Goal: Information Seeking & Learning: Compare options

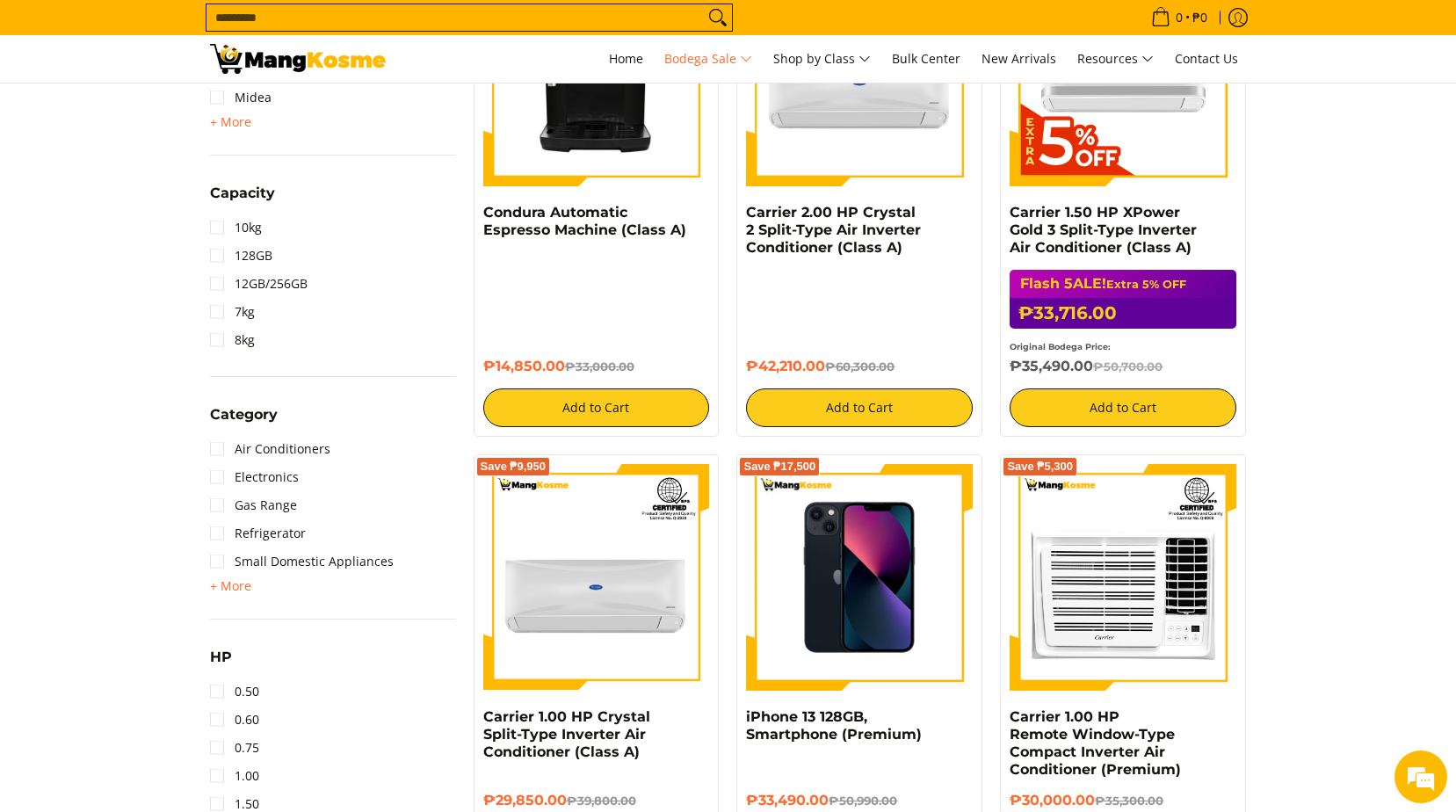
scroll to position [1230, 0]
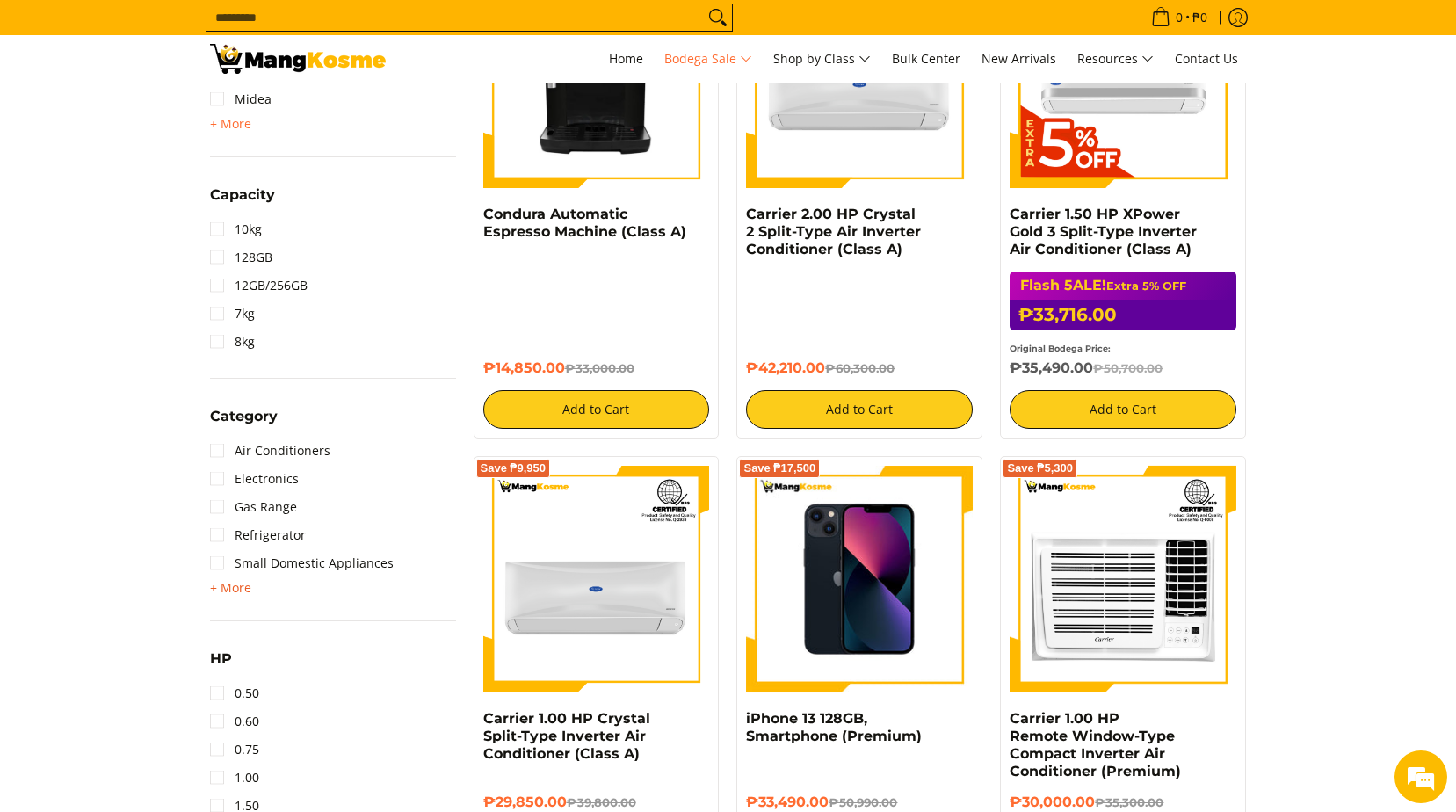
click at [237, 594] on span "+ More" at bounding box center [231, 588] width 42 height 14
click at [287, 483] on link "Electronics" at bounding box center [255, 479] width 89 height 28
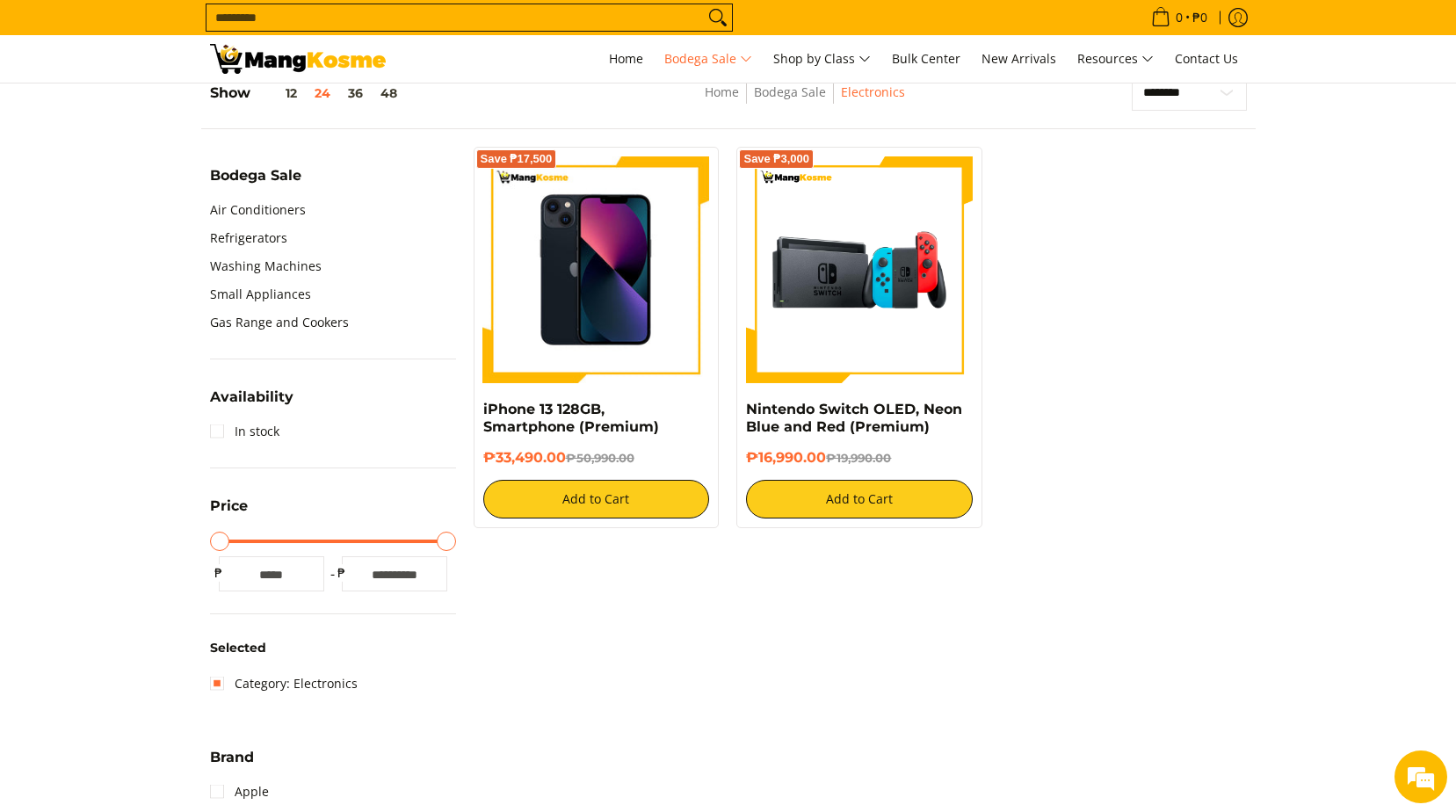
scroll to position [521, 0]
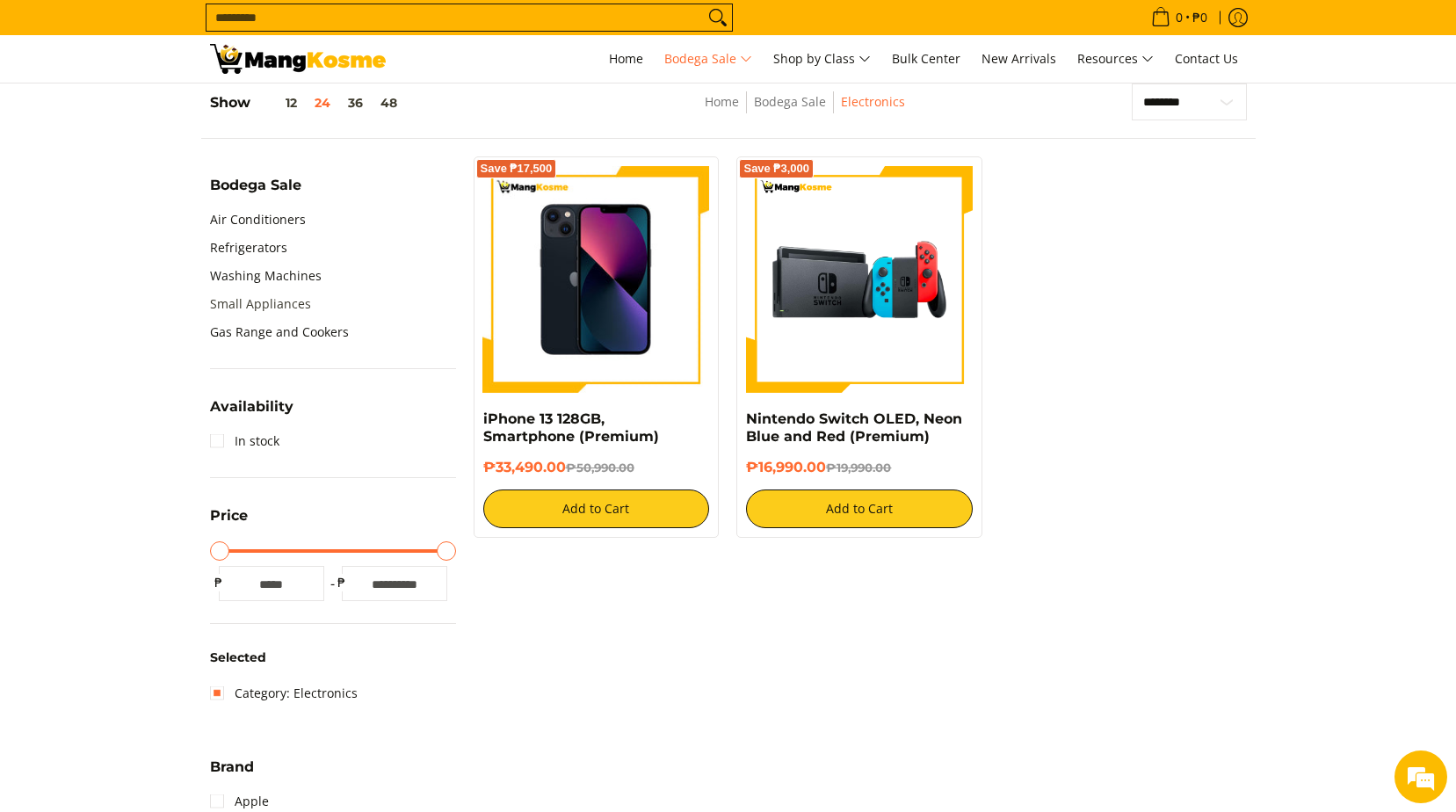
click at [264, 310] on link "Small Appliances" at bounding box center [261, 303] width 101 height 28
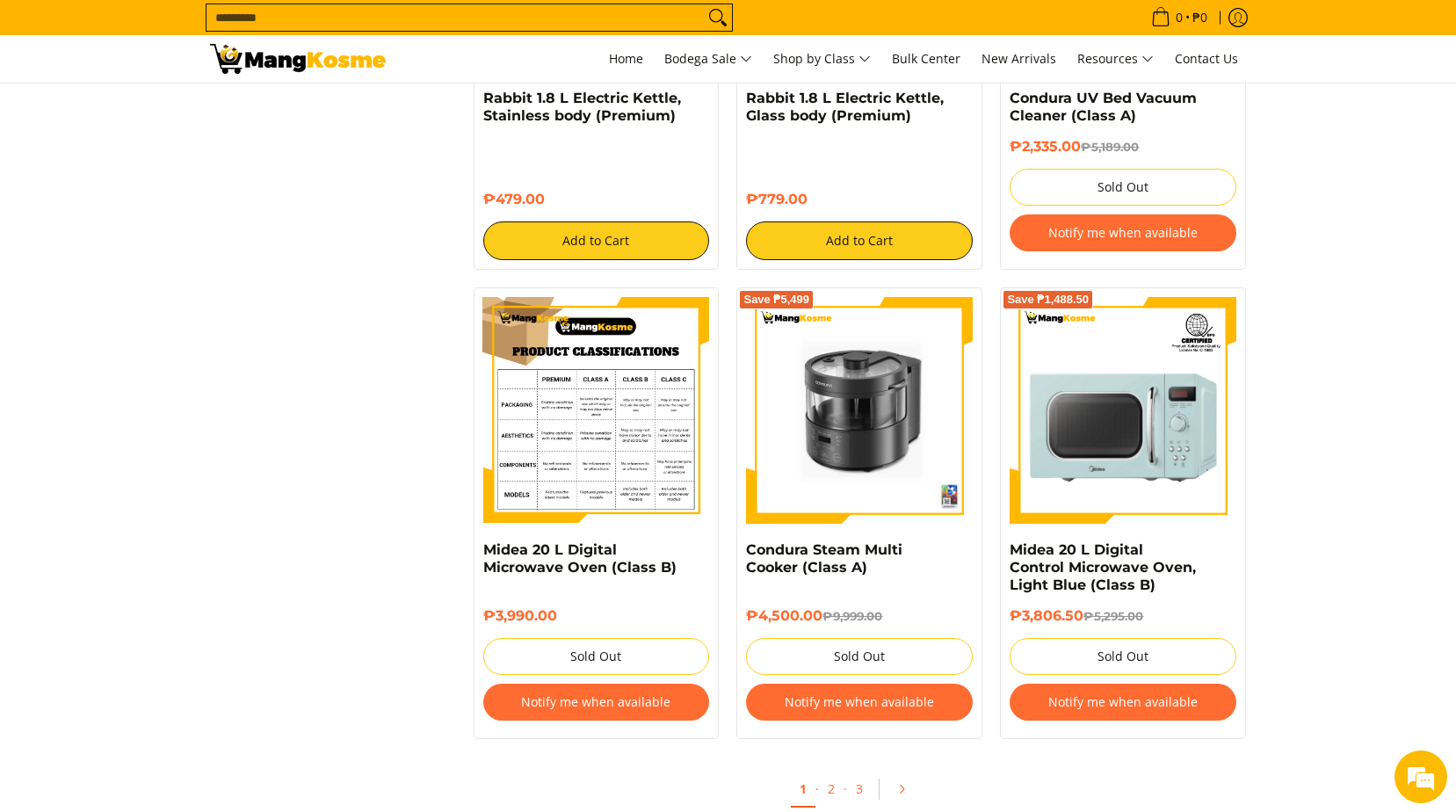
scroll to position [3515, 0]
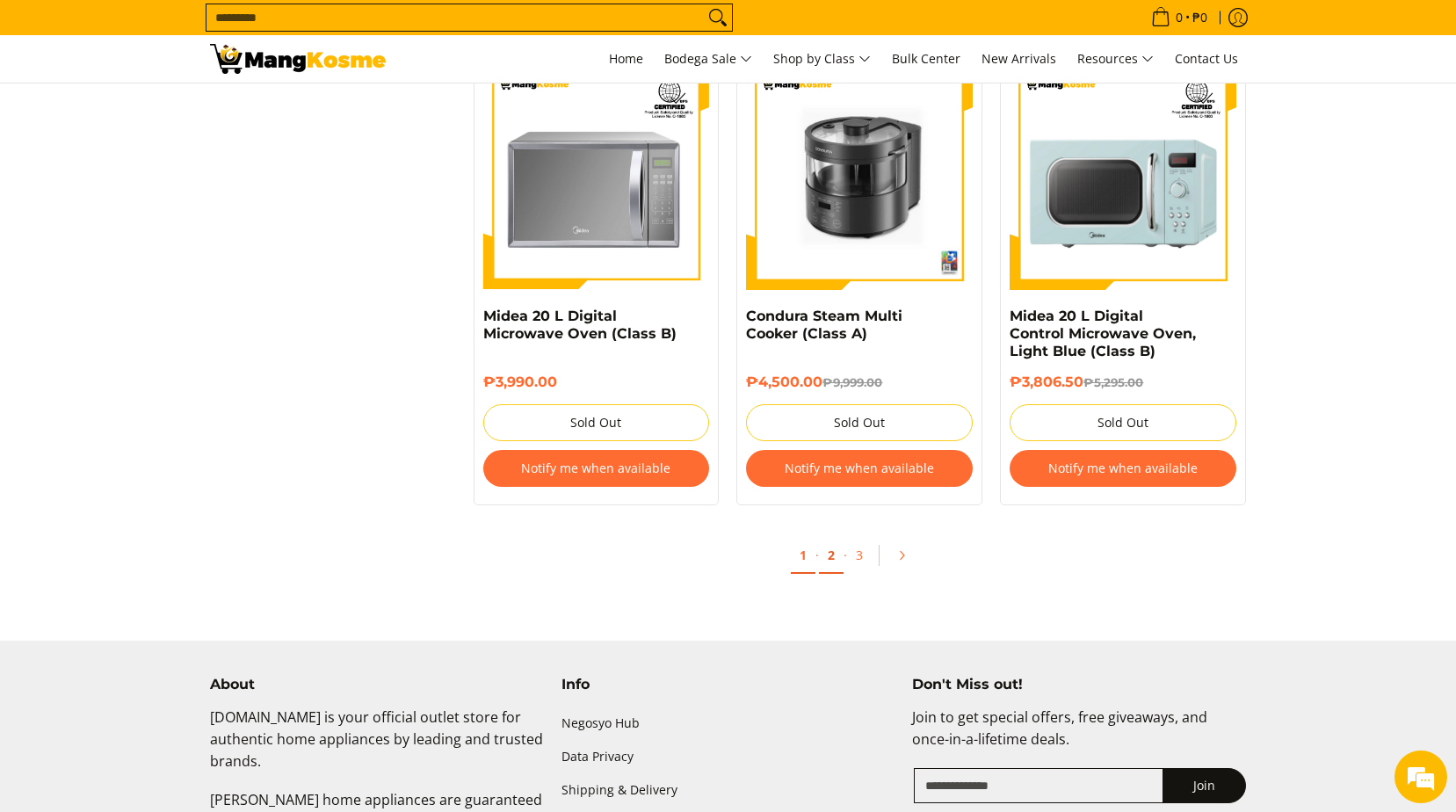
click at [833, 543] on link "2" at bounding box center [831, 555] width 24 height 36
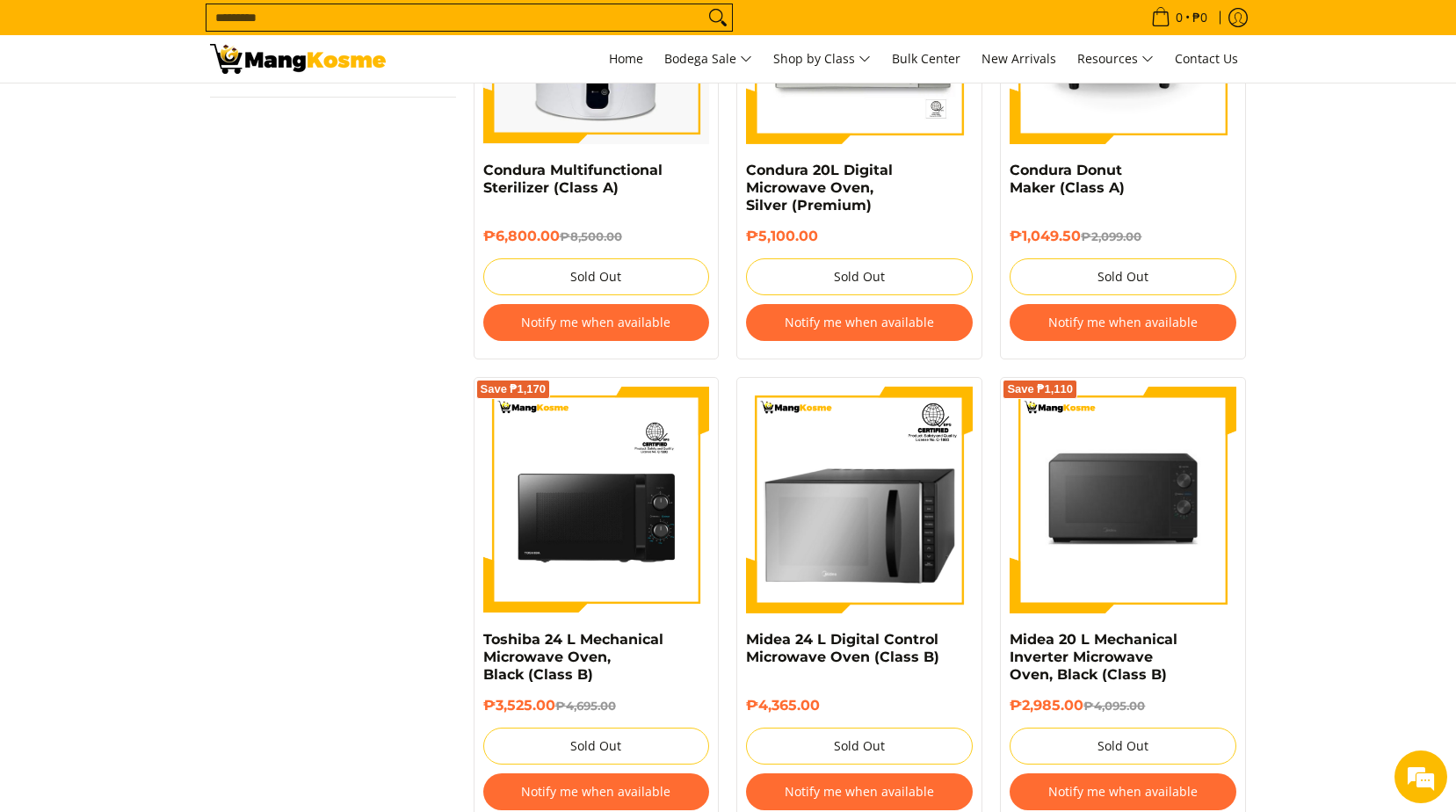
scroll to position [1406, 0]
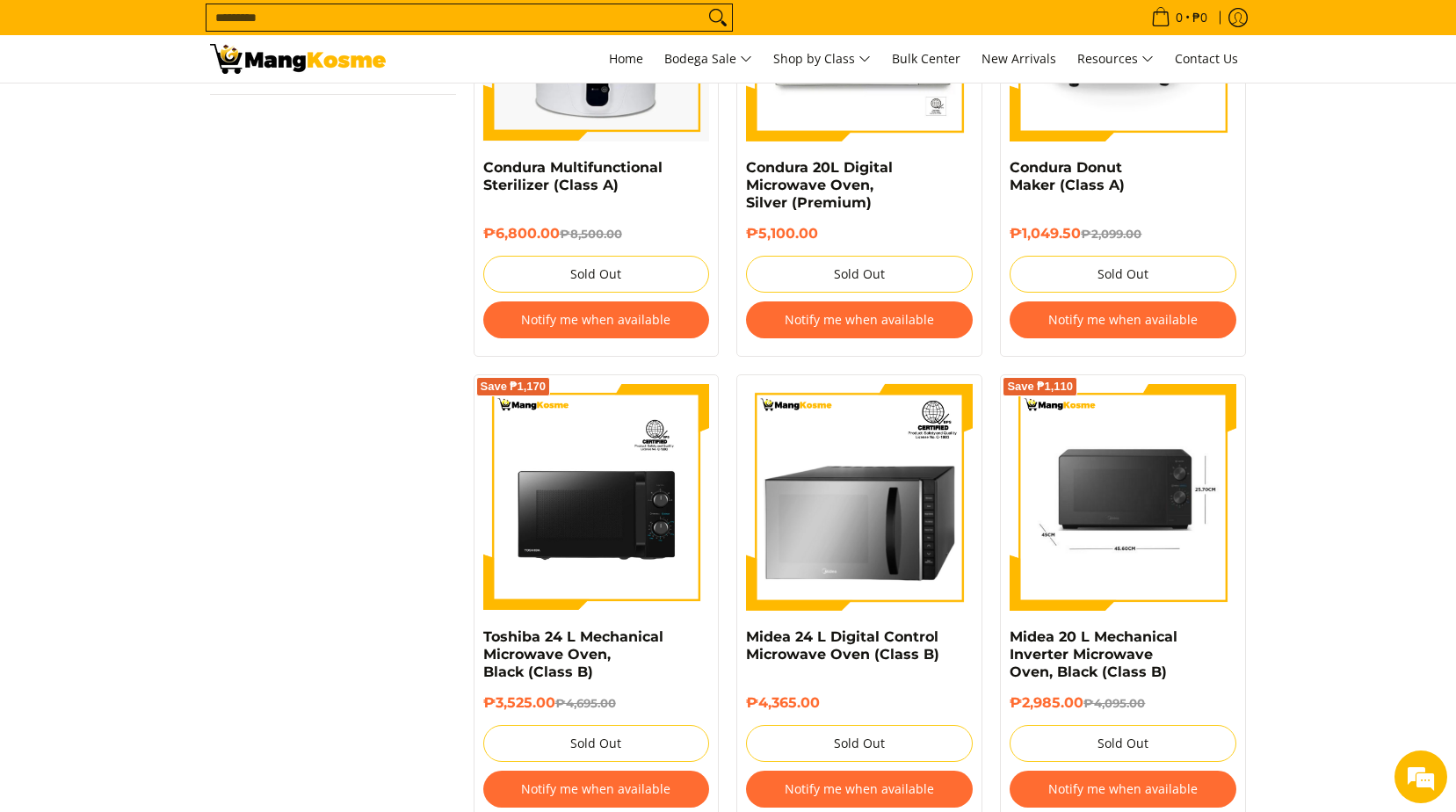
click at [1154, 517] on img at bounding box center [1123, 497] width 227 height 227
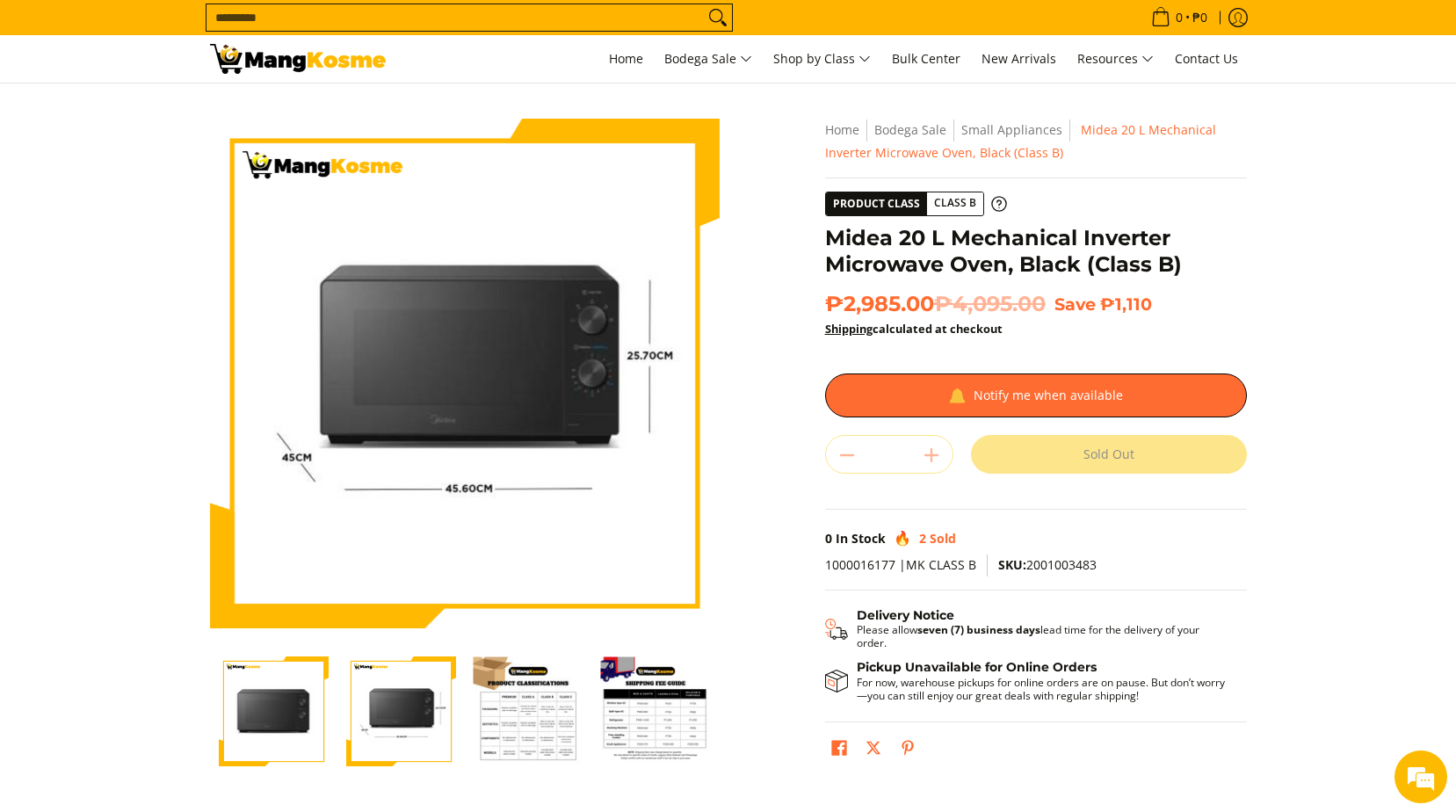
click at [540, 714] on img "Midea 20 L Mechanical Inverter Microwave Oven, Black (Class B)-3" at bounding box center [528, 712] width 110 height 110
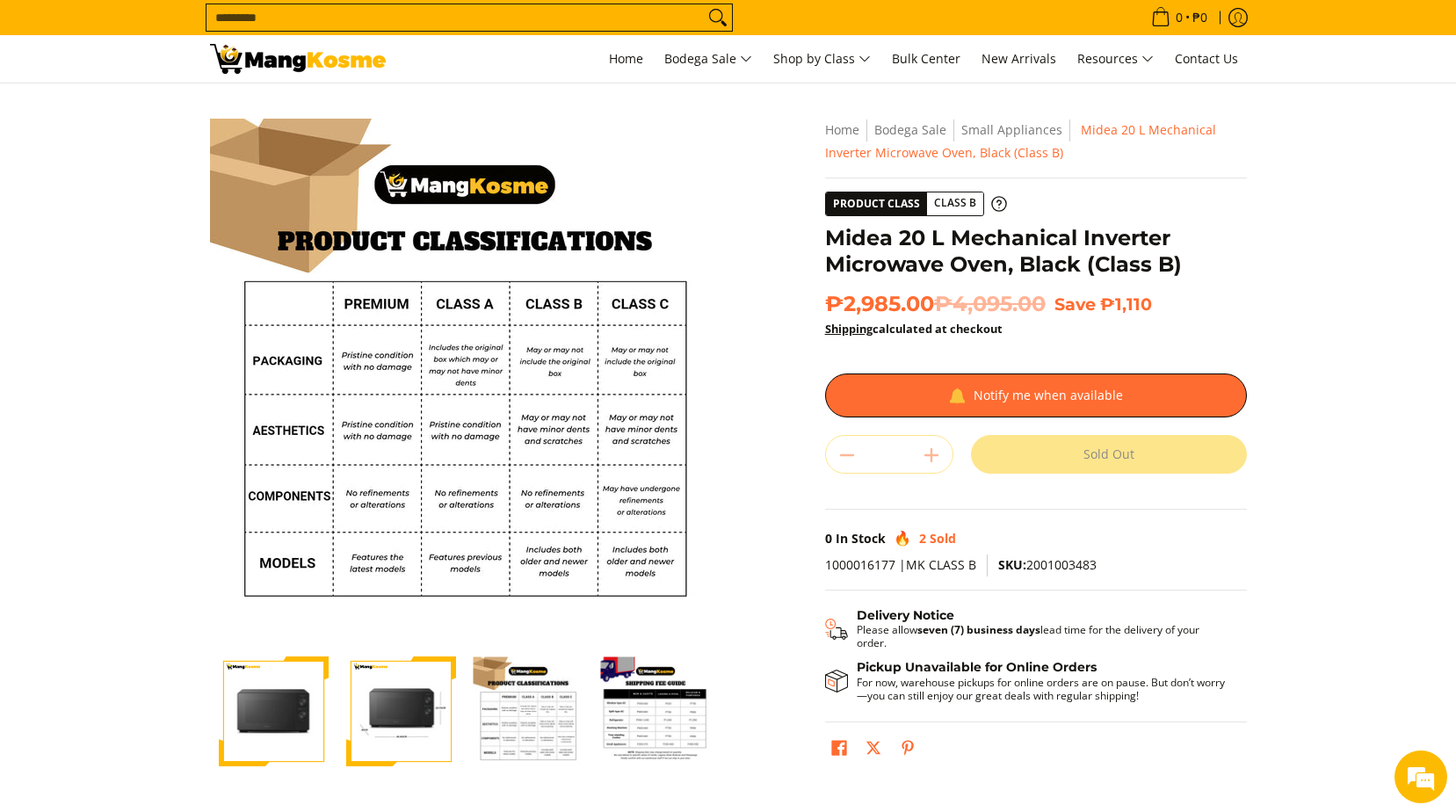
click at [659, 714] on img "Midea 20 L Mechanical Inverter Microwave Oven, Black (Class B)-4" at bounding box center [657, 712] width 110 height 110
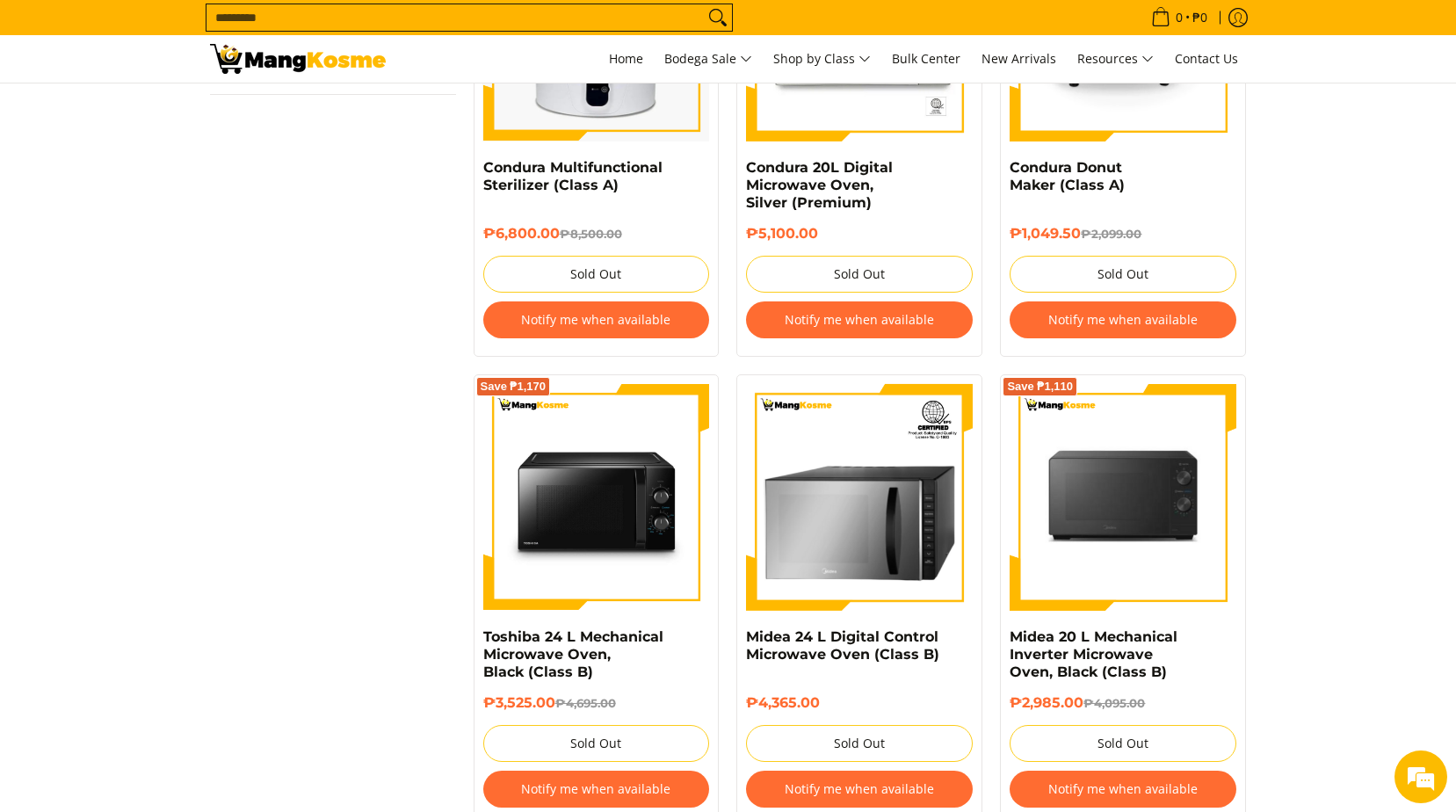
click at [546, 544] on img at bounding box center [596, 497] width 227 height 227
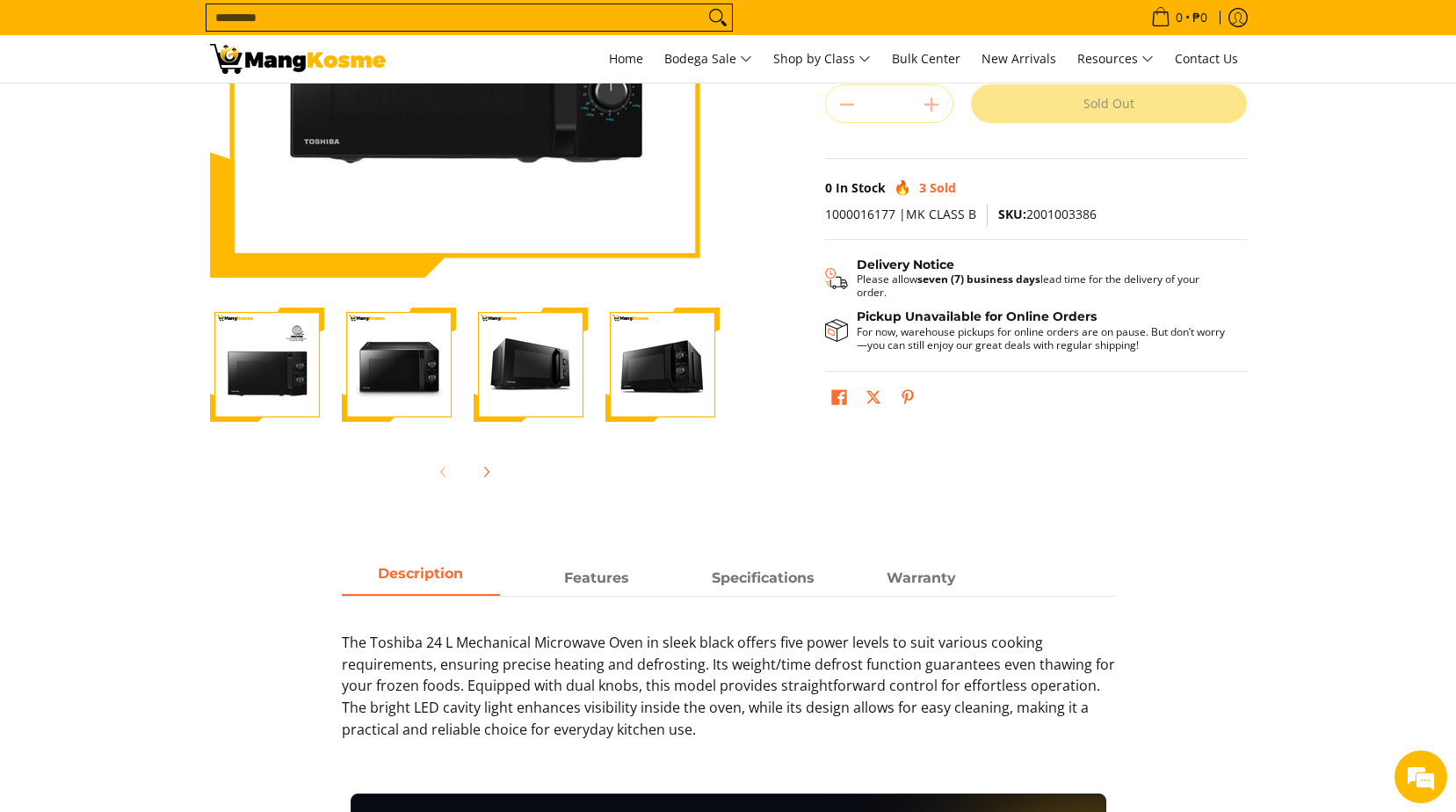
scroll to position [351, 0]
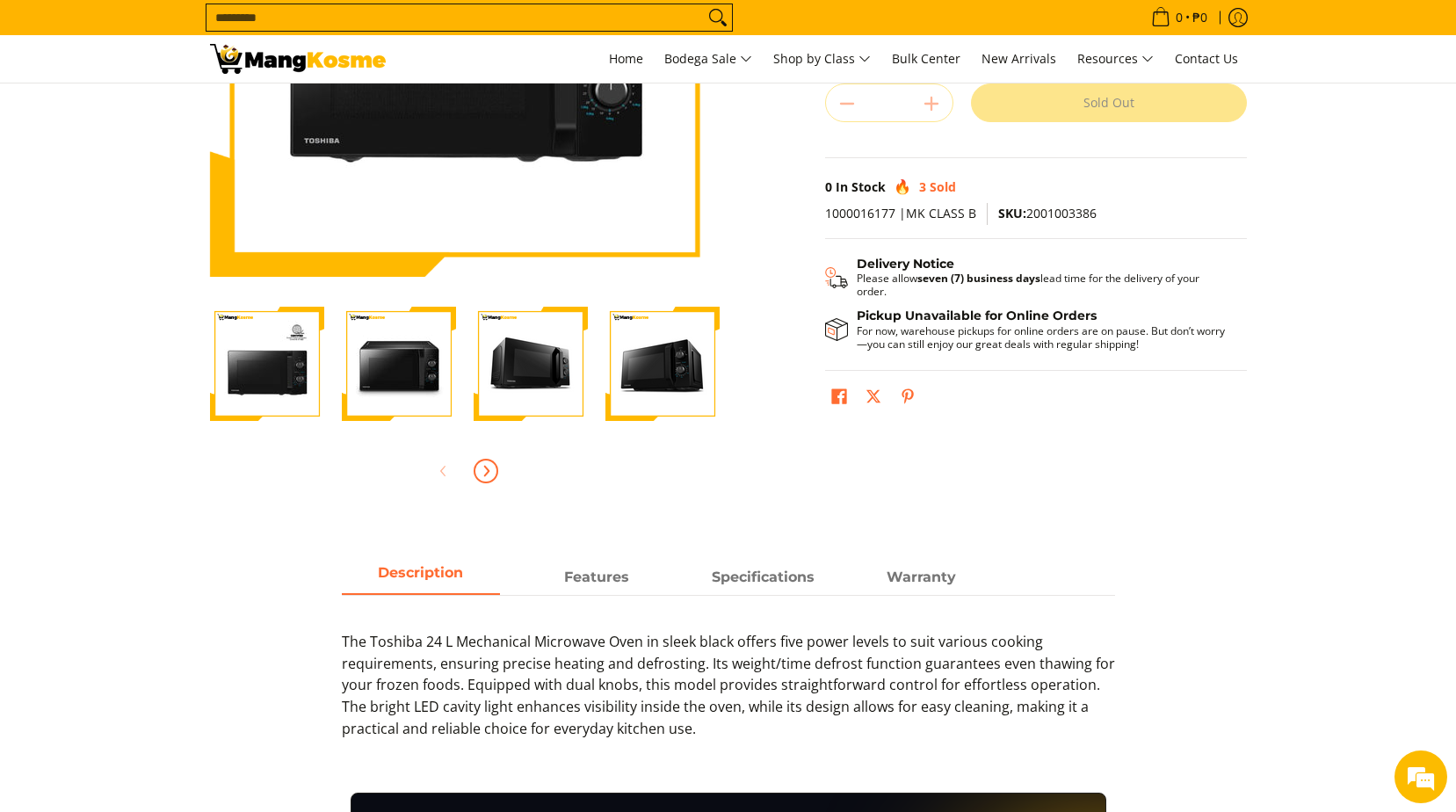
click at [487, 471] on icon "Next" at bounding box center [486, 471] width 5 height 10
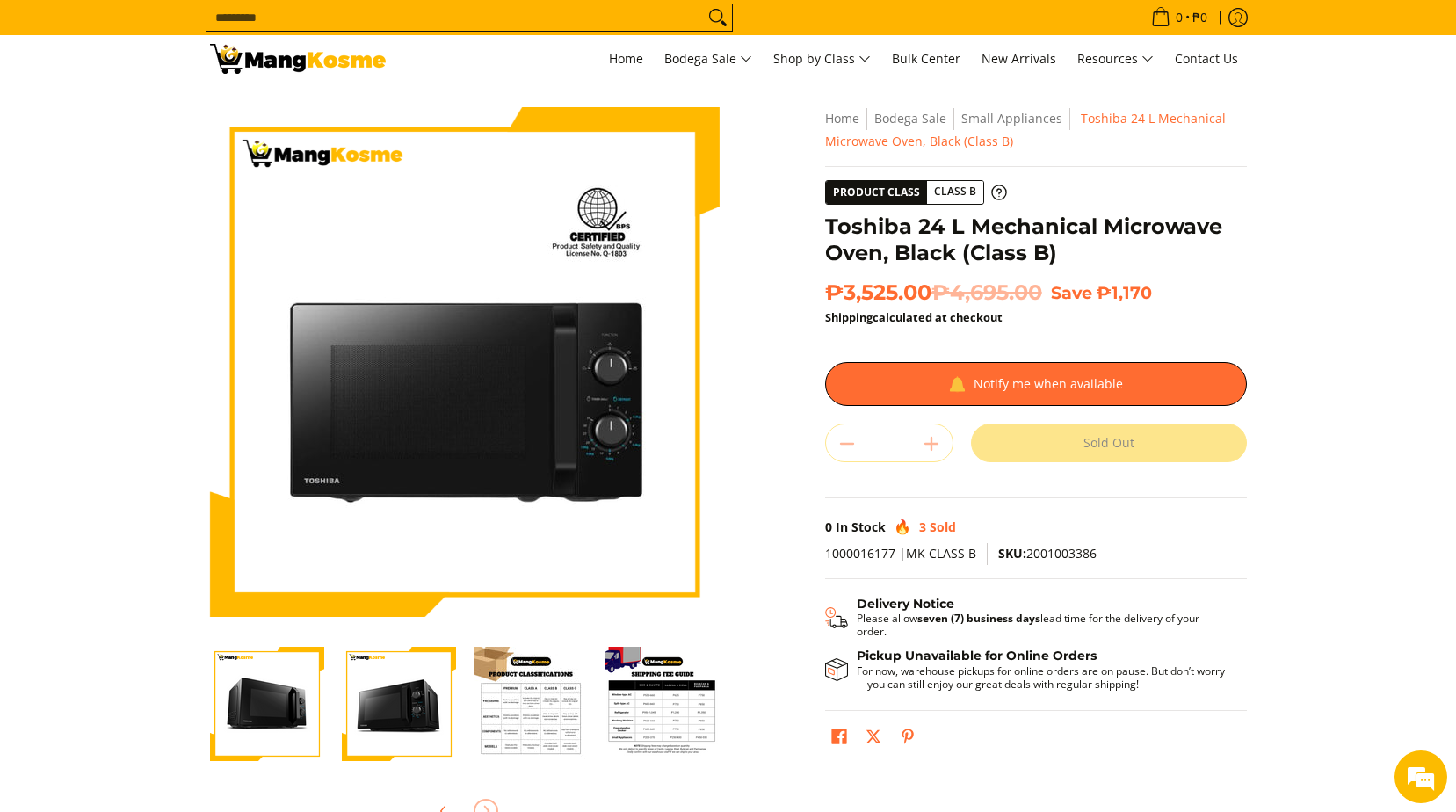
scroll to position [0, 0]
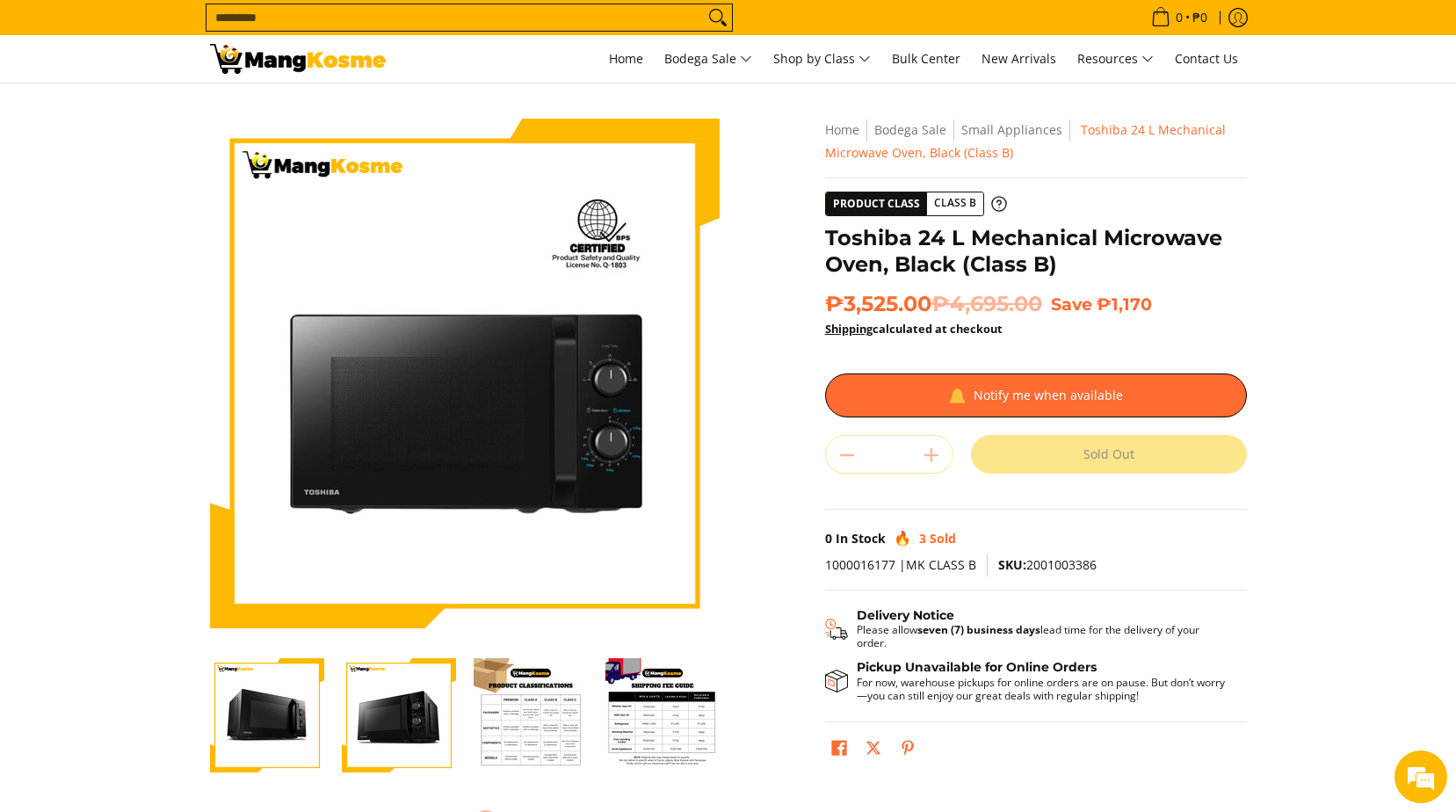
click at [570, 710] on img "Toshiba 24 L Mechanical Microwave Oven, Black (Class B)-5" at bounding box center [530, 715] width 114 height 114
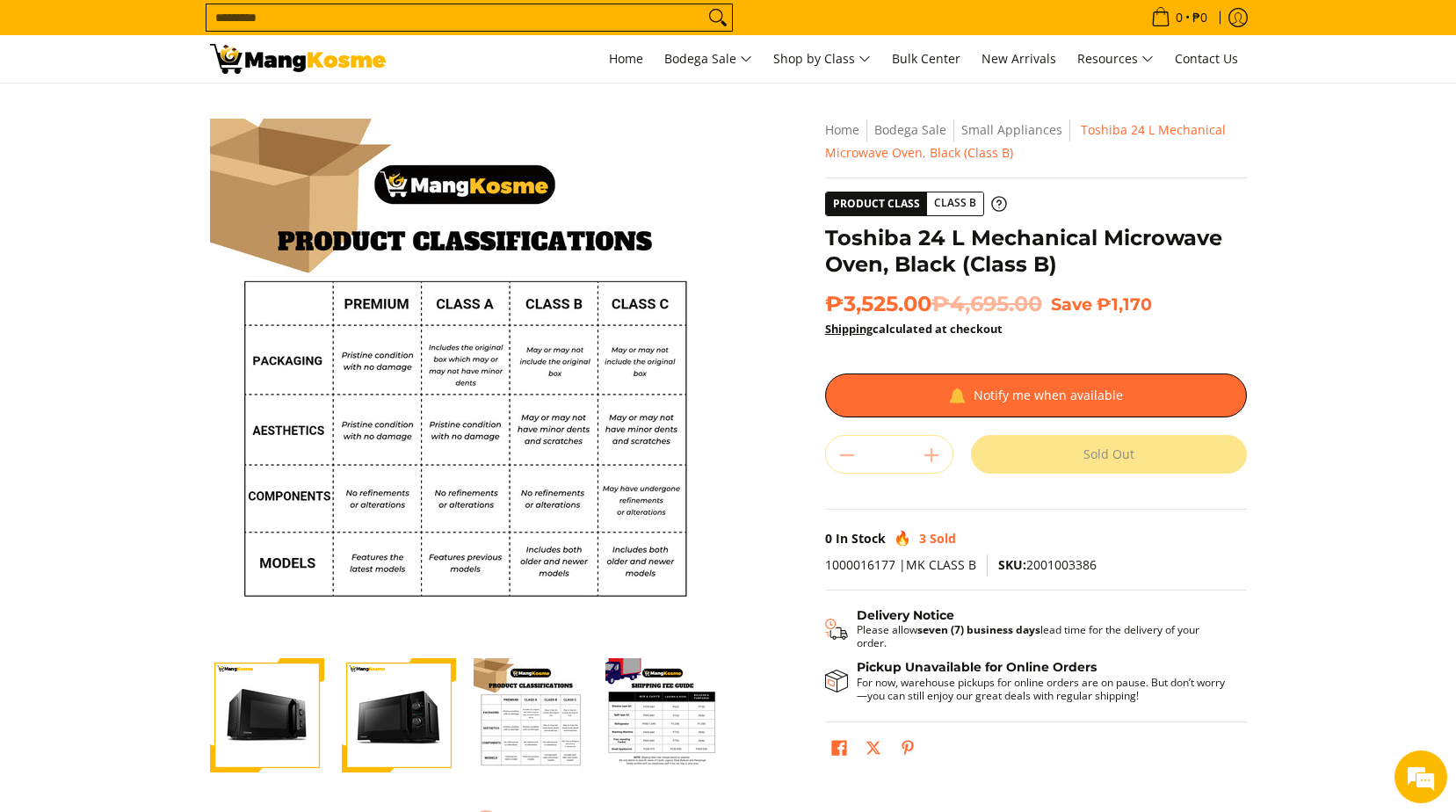
click at [622, 716] on img "Toshiba 24 L Mechanical Microwave Oven, Black (Class B)-6" at bounding box center [662, 715] width 114 height 114
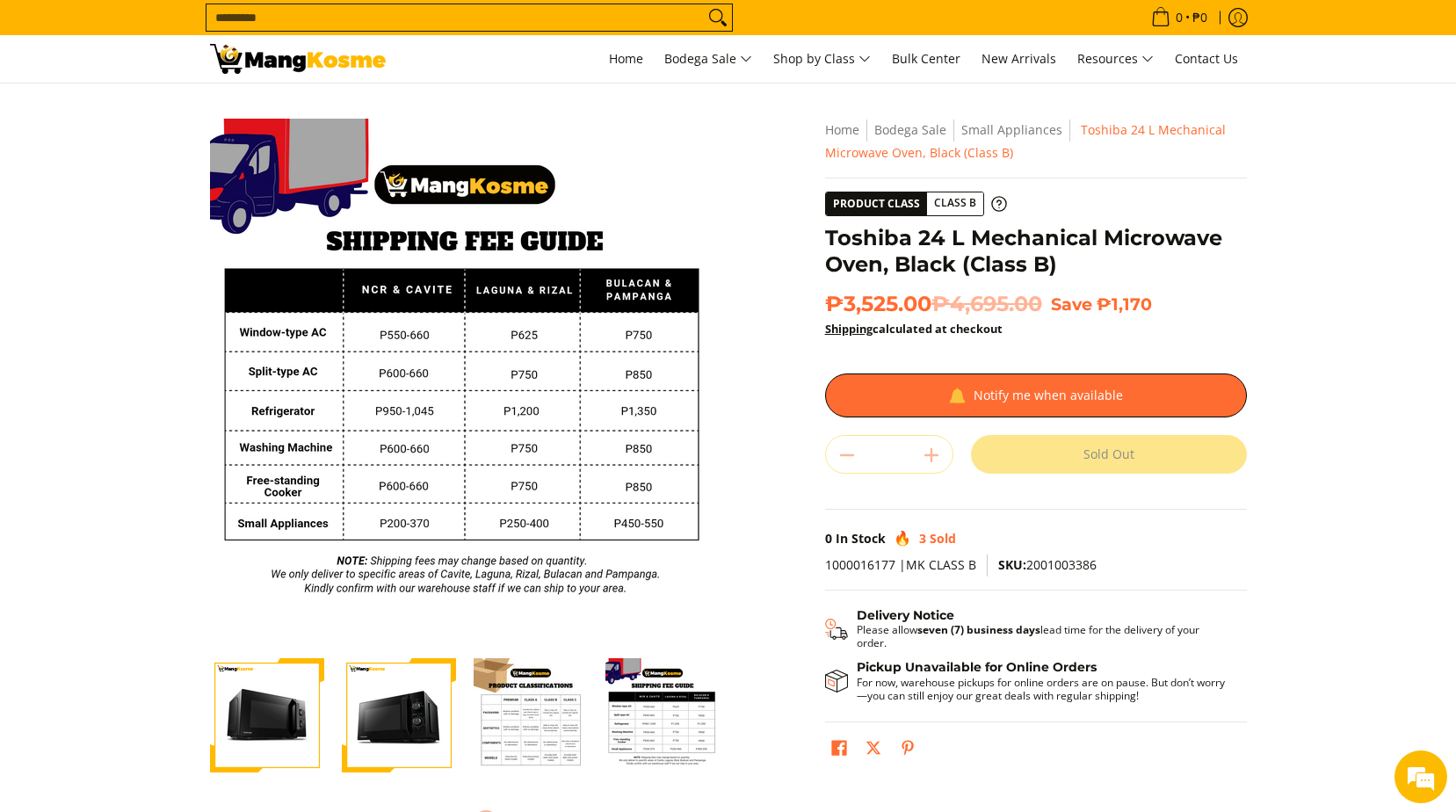
click at [517, 713] on img "Toshiba 24 L Mechanical Microwave Oven, Black (Class B)-5" at bounding box center [530, 715] width 114 height 114
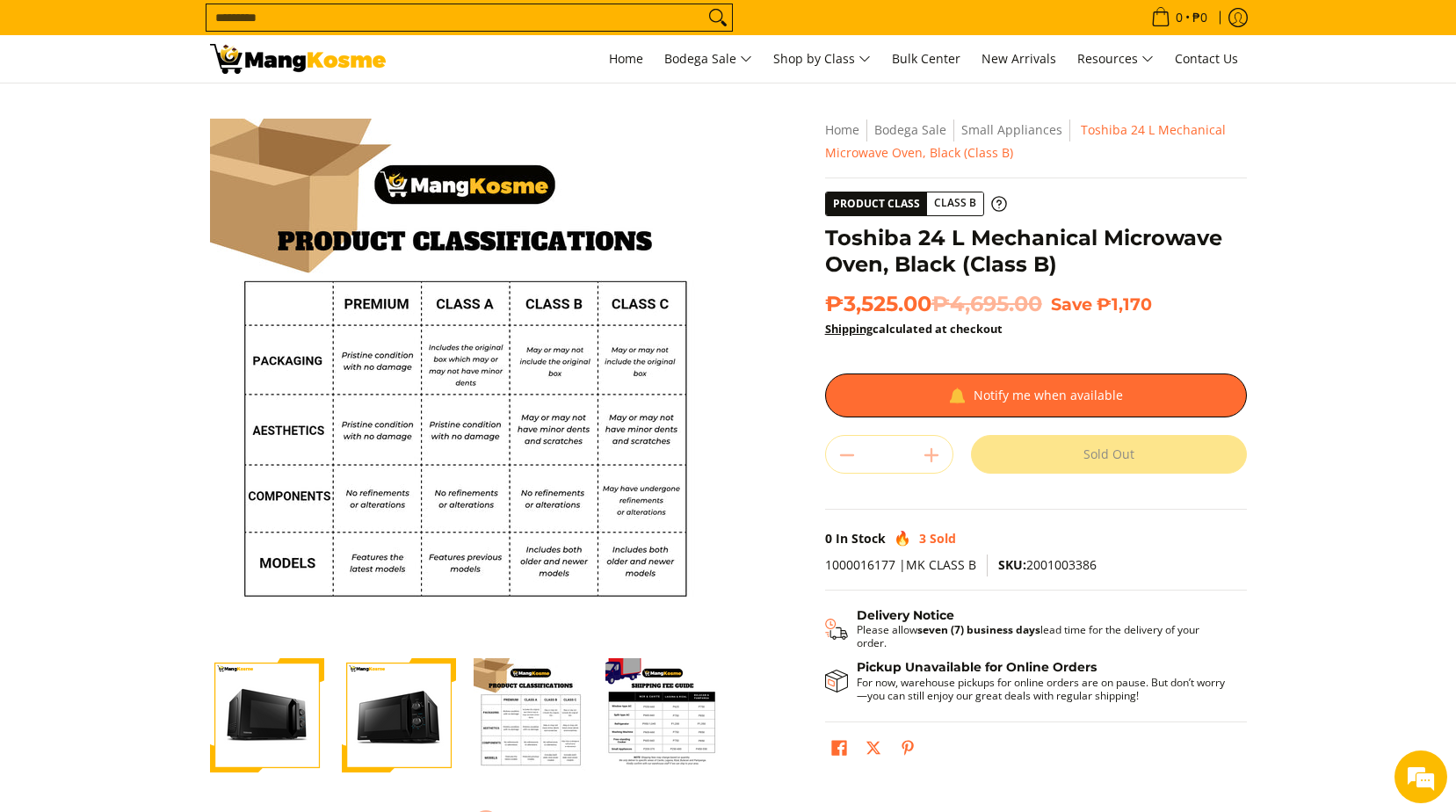
click at [287, 729] on img "Toshiba 24 L Mechanical Microwave Oven, Black (Class B)-3" at bounding box center [267, 715] width 114 height 114
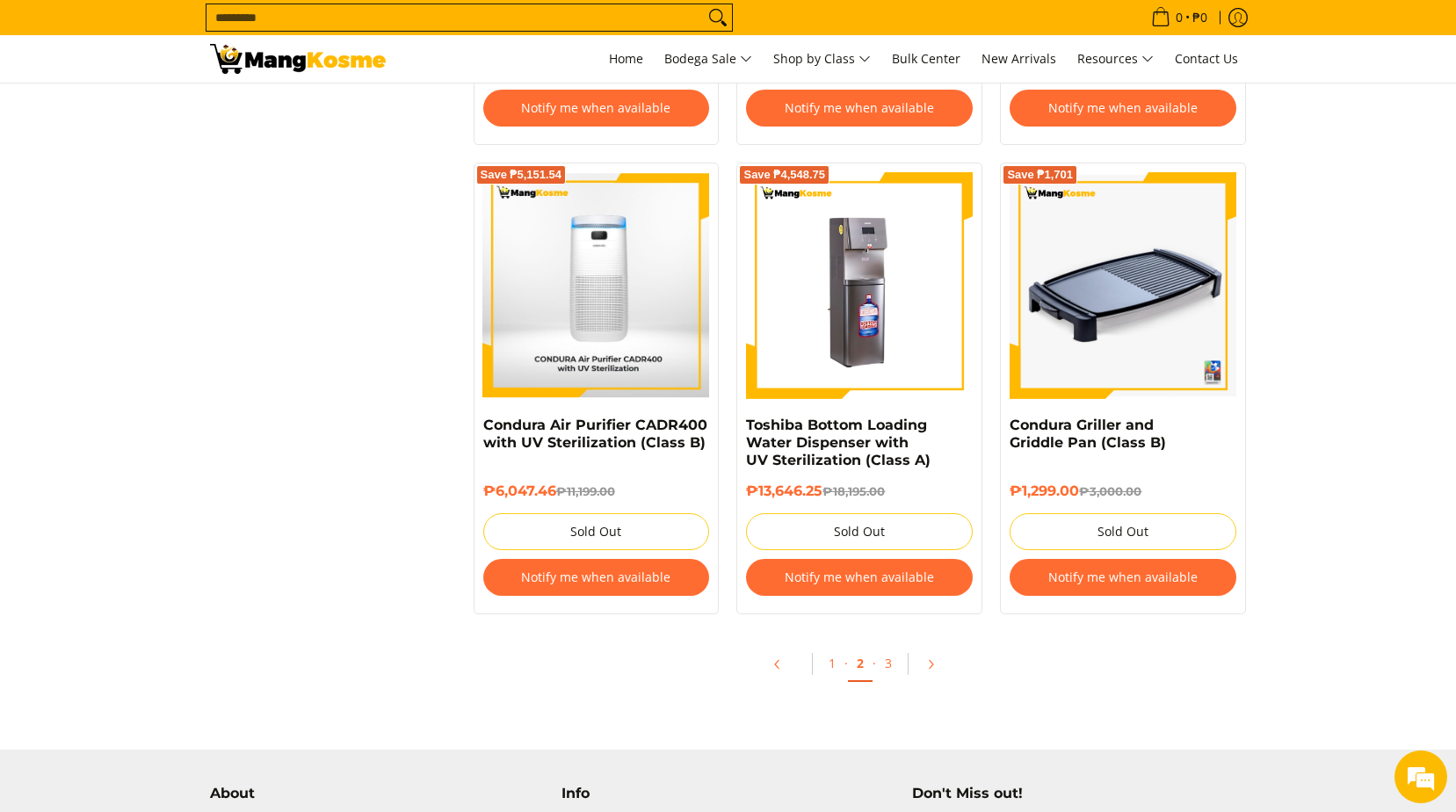
scroll to position [3603, 0]
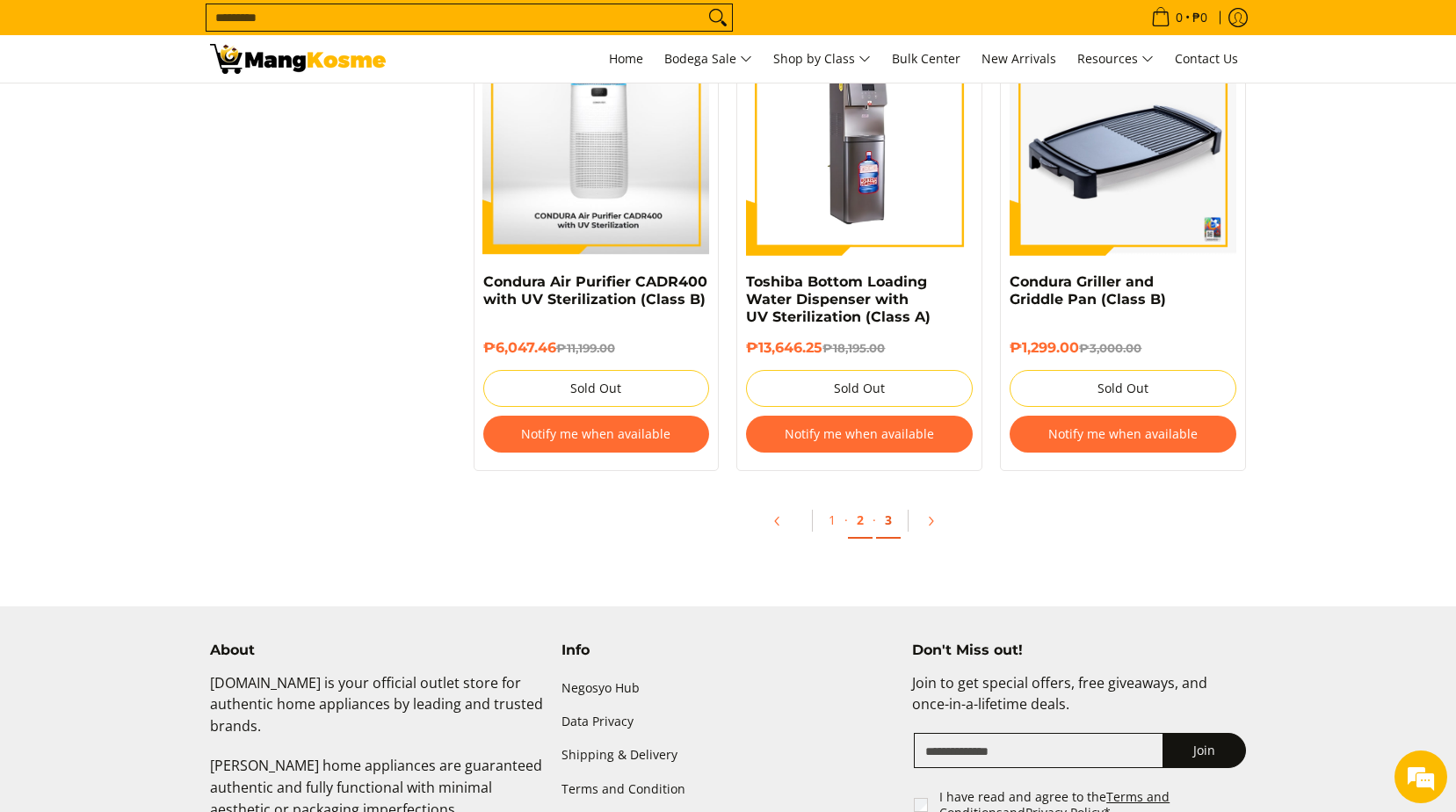
click at [885, 517] on link "3" at bounding box center [888, 521] width 24 height 36
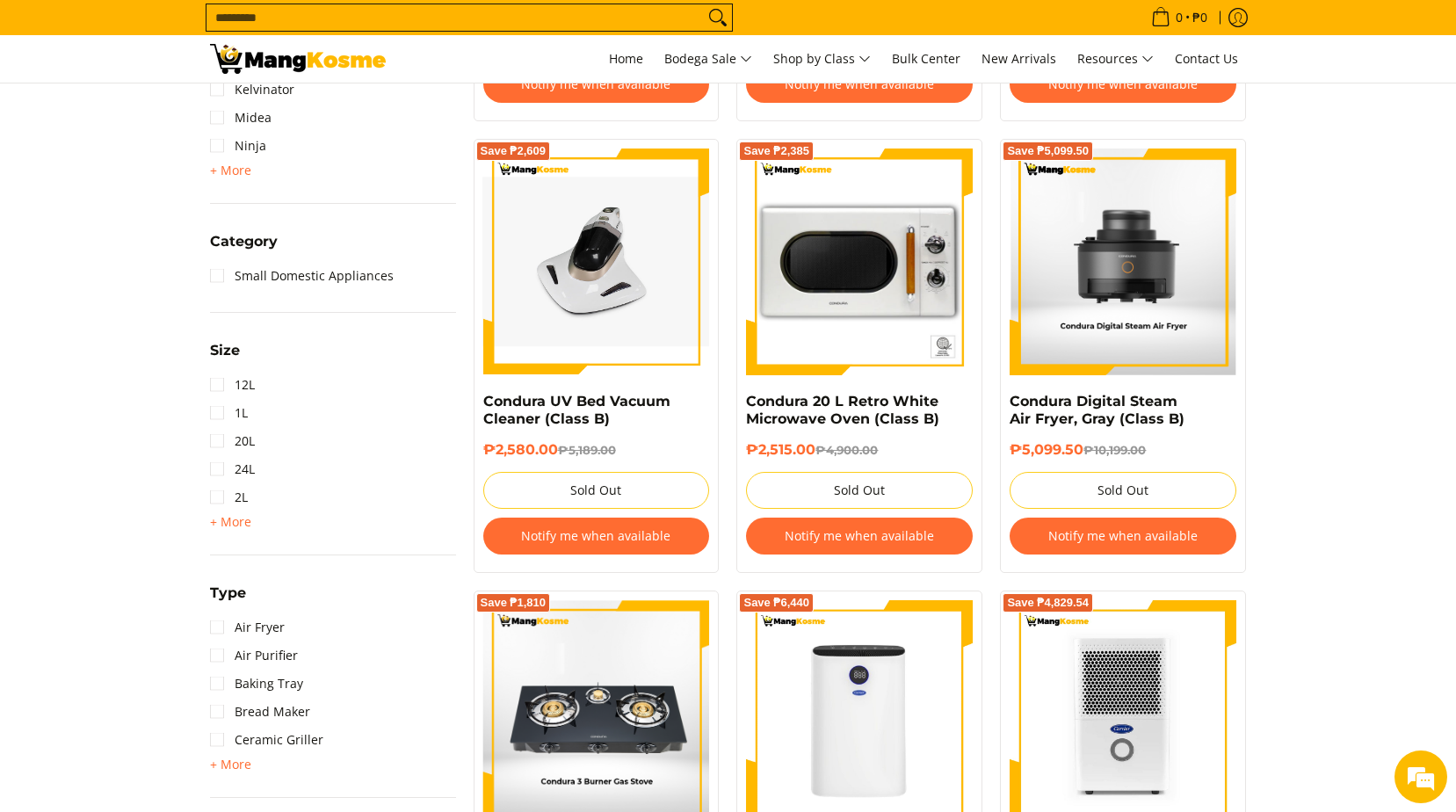
scroll to position [439, 0]
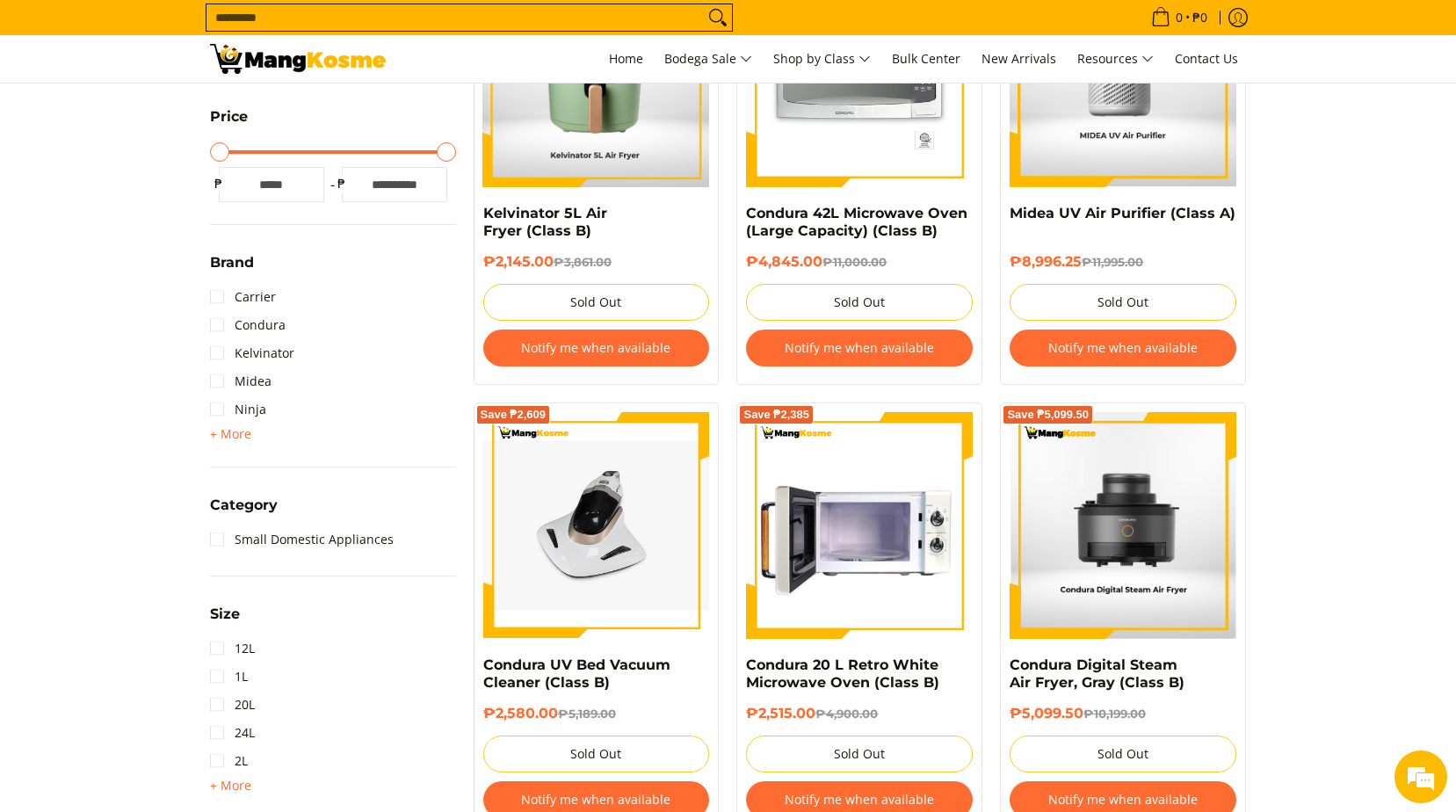
click at [884, 553] on img at bounding box center [859, 525] width 227 height 227
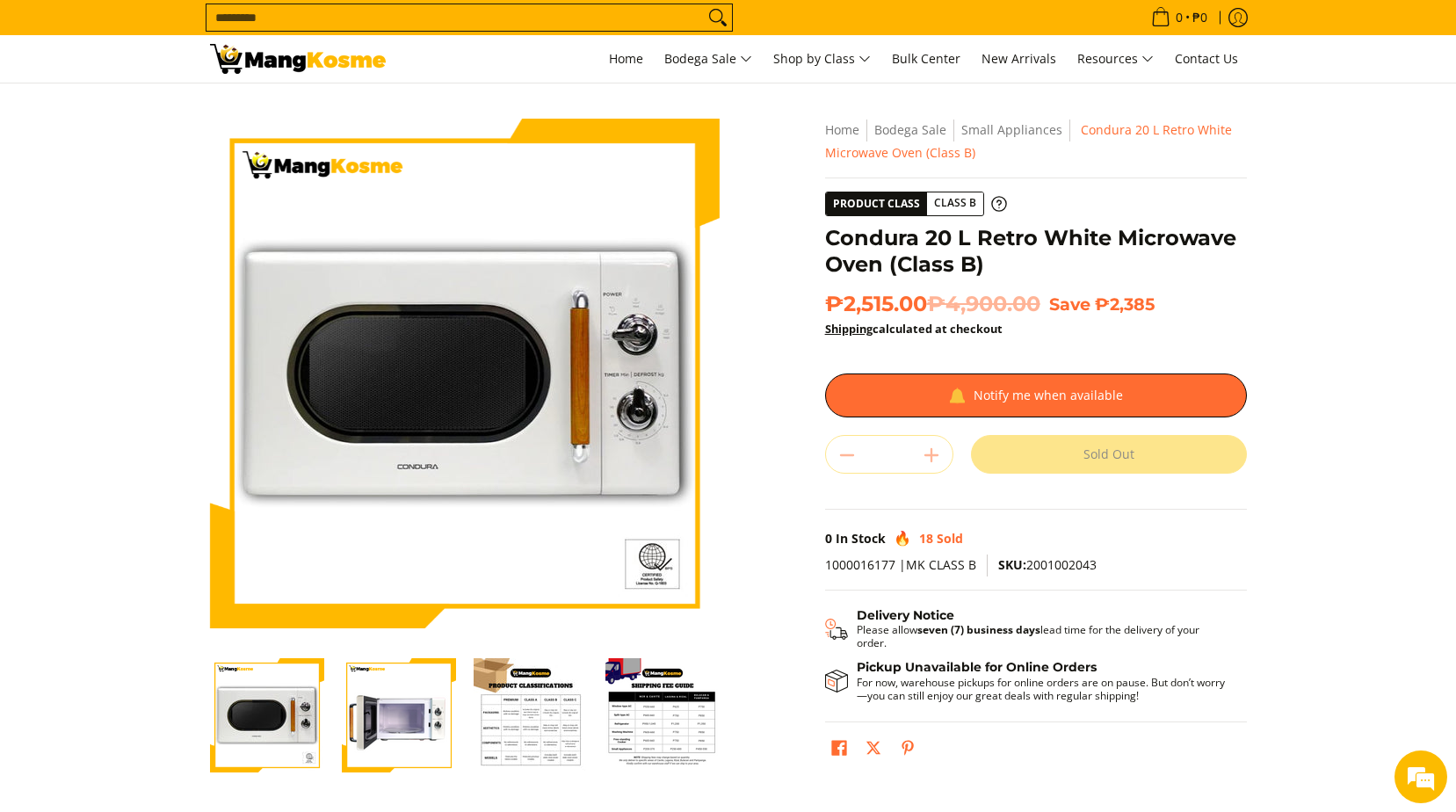
click at [416, 742] on img "Condura 20 L Retro White Microwave Oven (Class B)-2" at bounding box center [398, 715] width 114 height 114
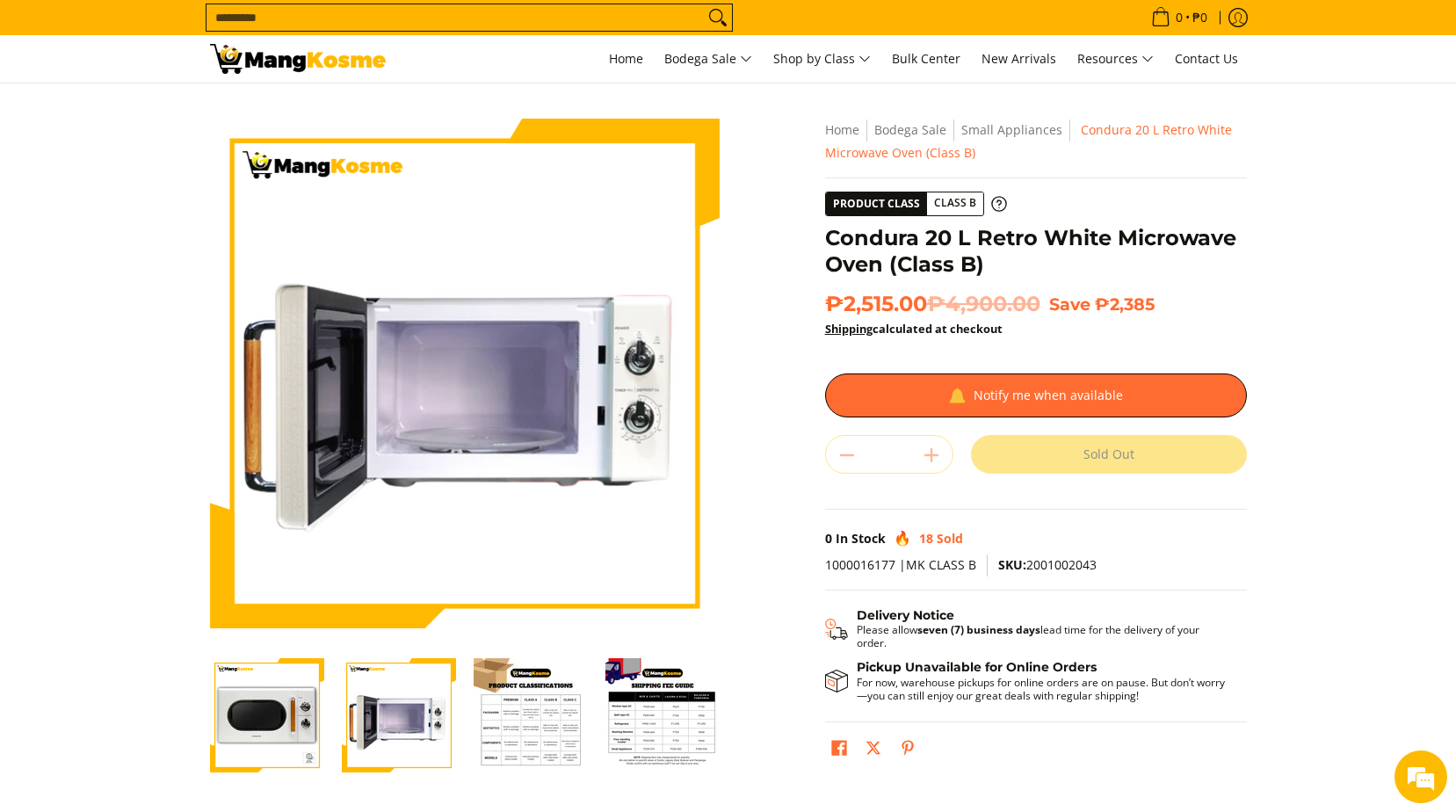
click at [549, 741] on img "Condura 20 L Retro White Microwave Oven (Class B)-3" at bounding box center [530, 715] width 114 height 114
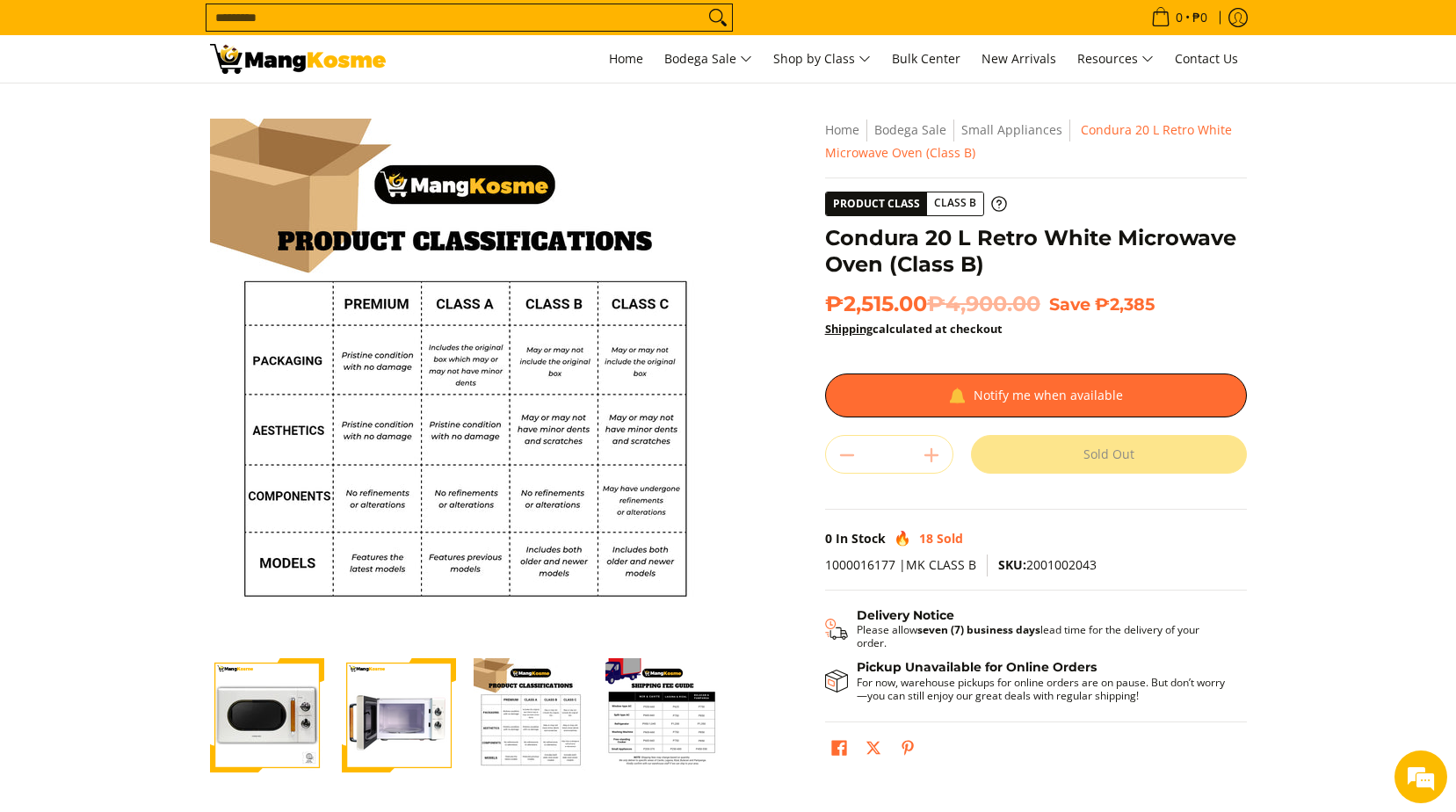
click at [635, 743] on img "Condura 20 L Retro White Microwave Oven (Class B)-4" at bounding box center [662, 715] width 114 height 114
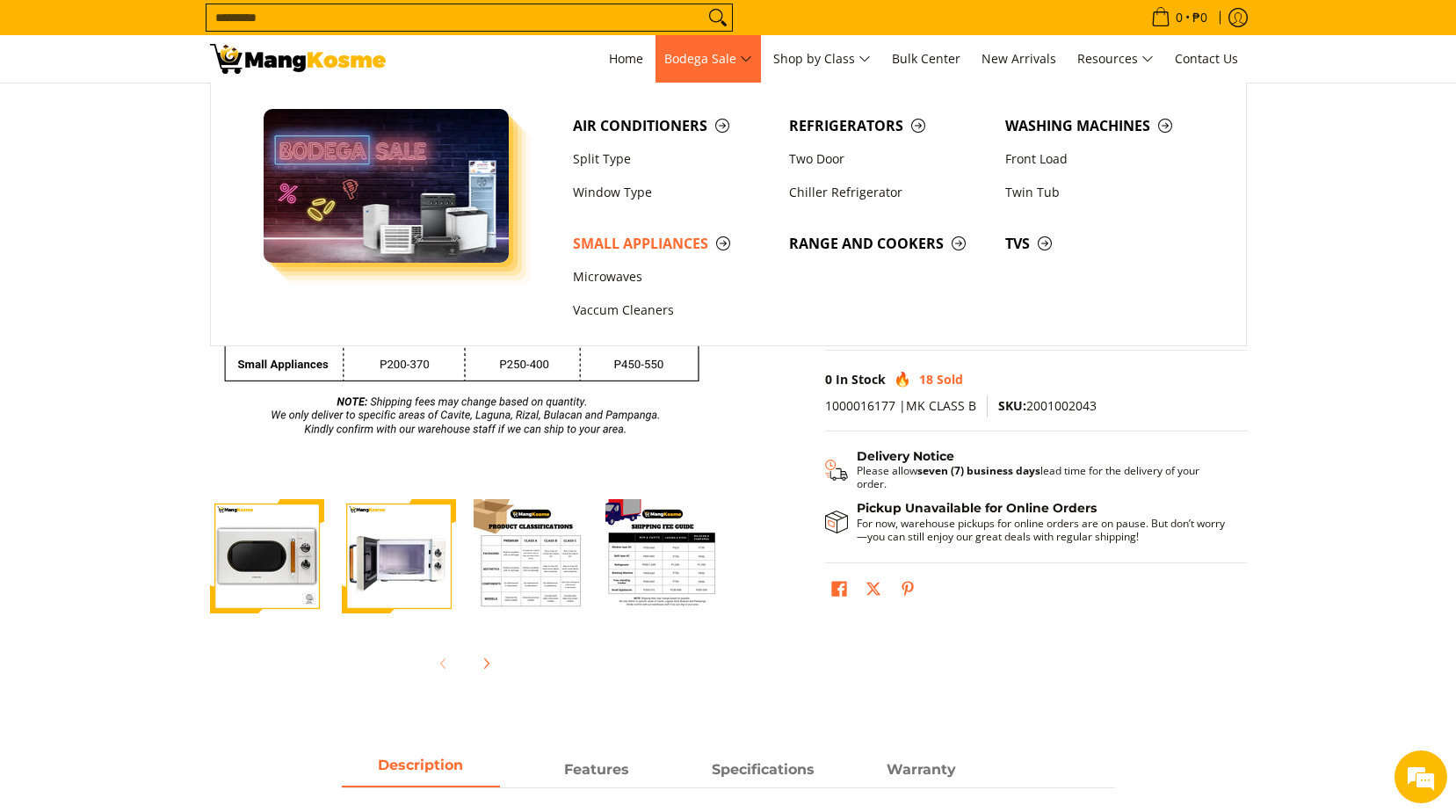
scroll to position [351, 0]
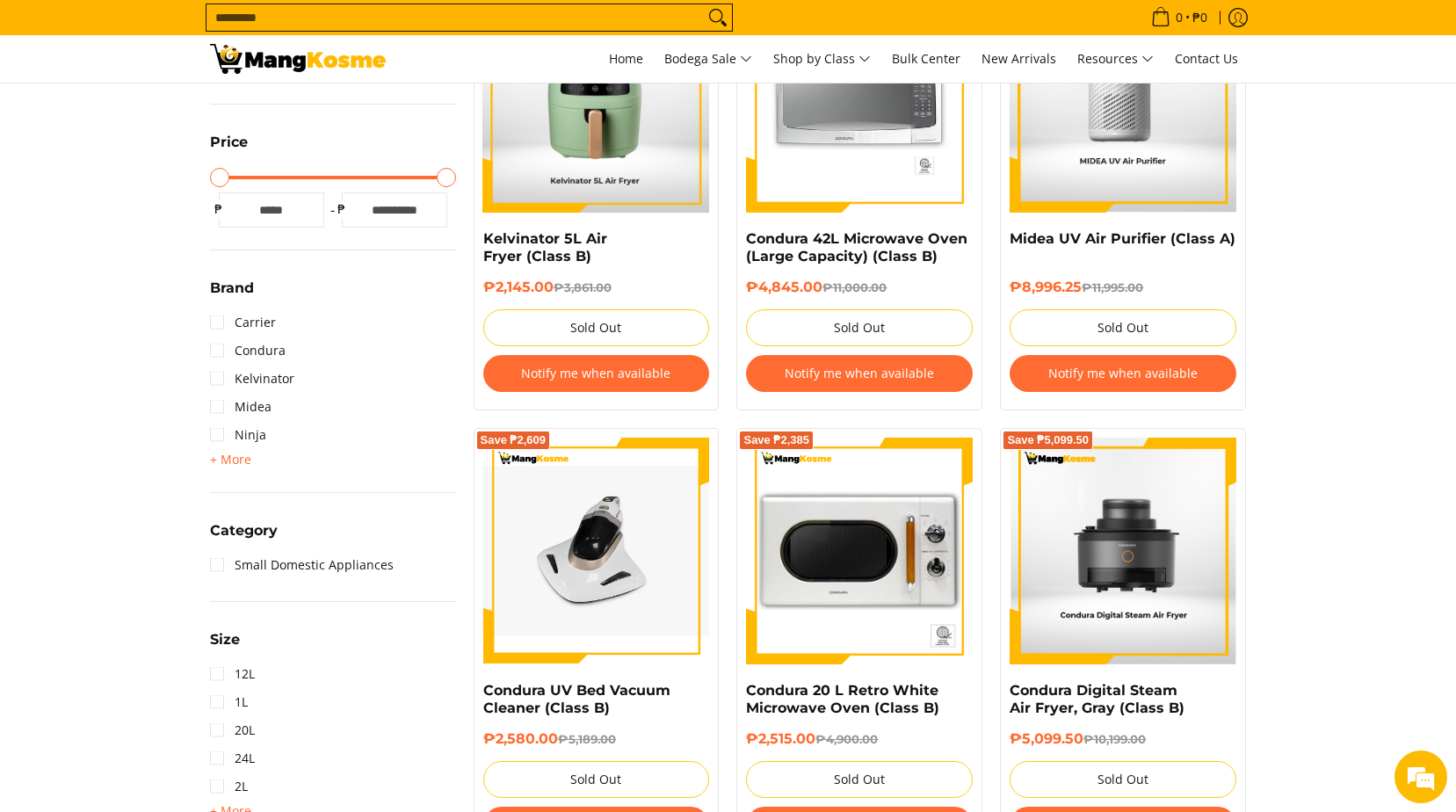
scroll to position [439, 0]
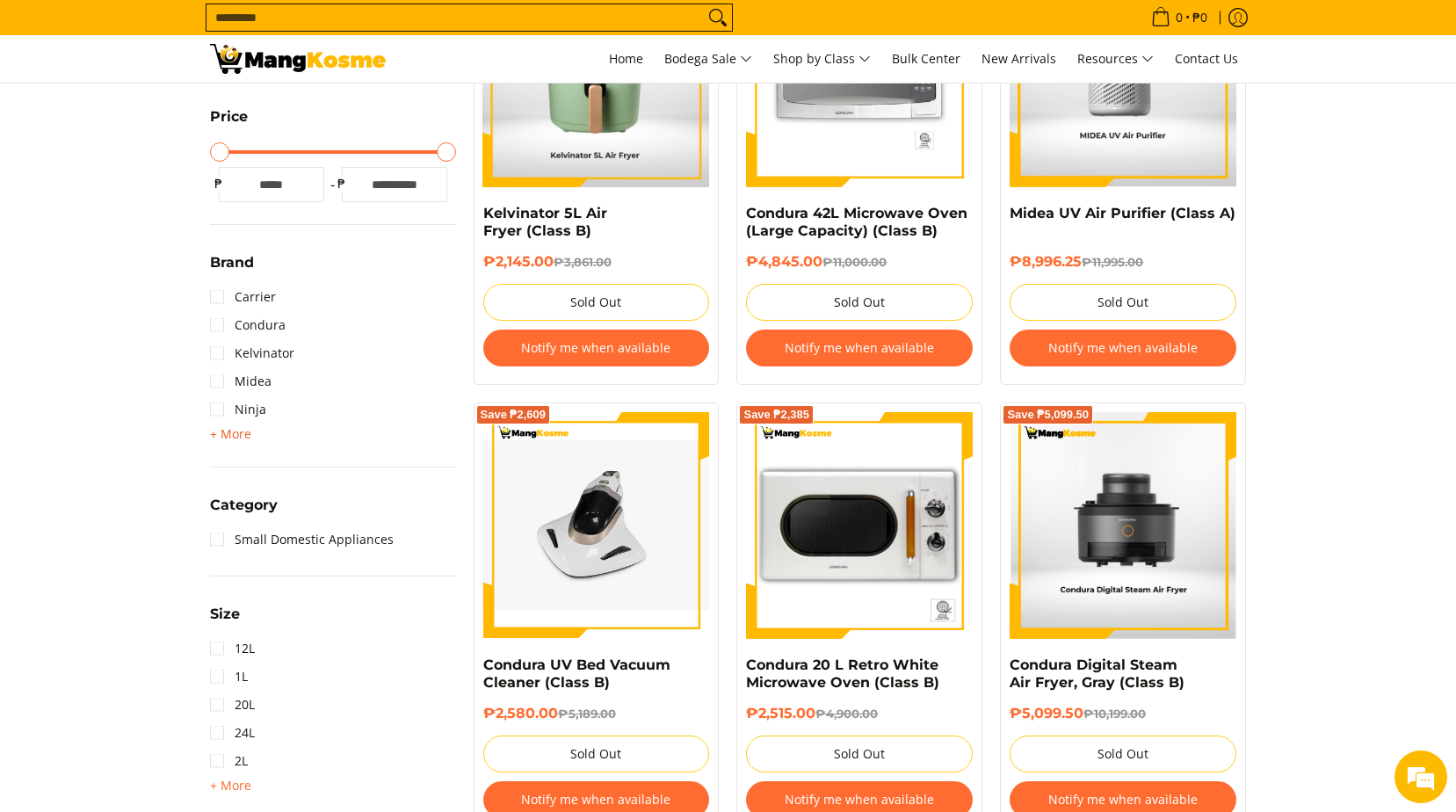
click at [232, 431] on span "+ More" at bounding box center [231, 434] width 42 height 14
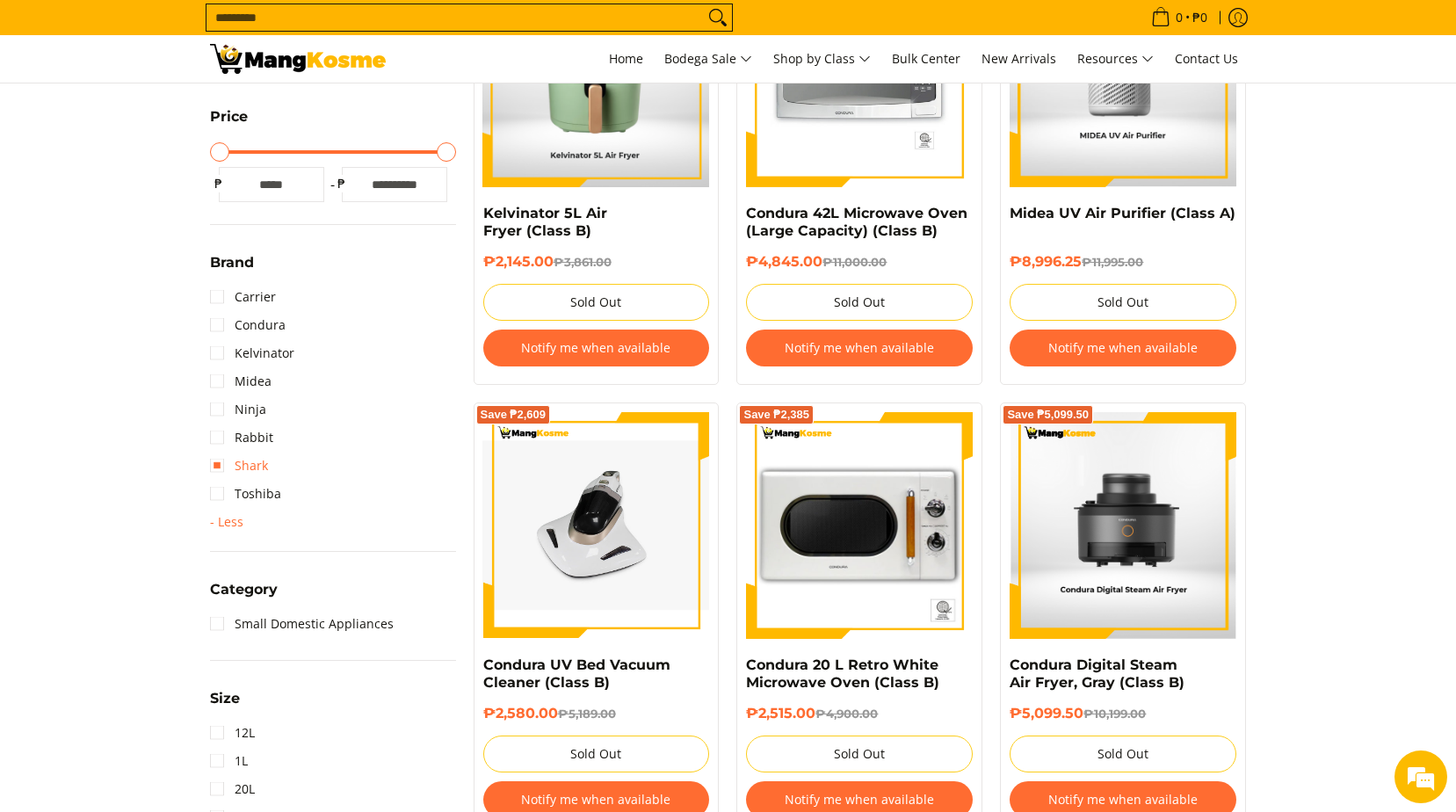
click at [210, 471] on link "Shark" at bounding box center [239, 465] width 58 height 28
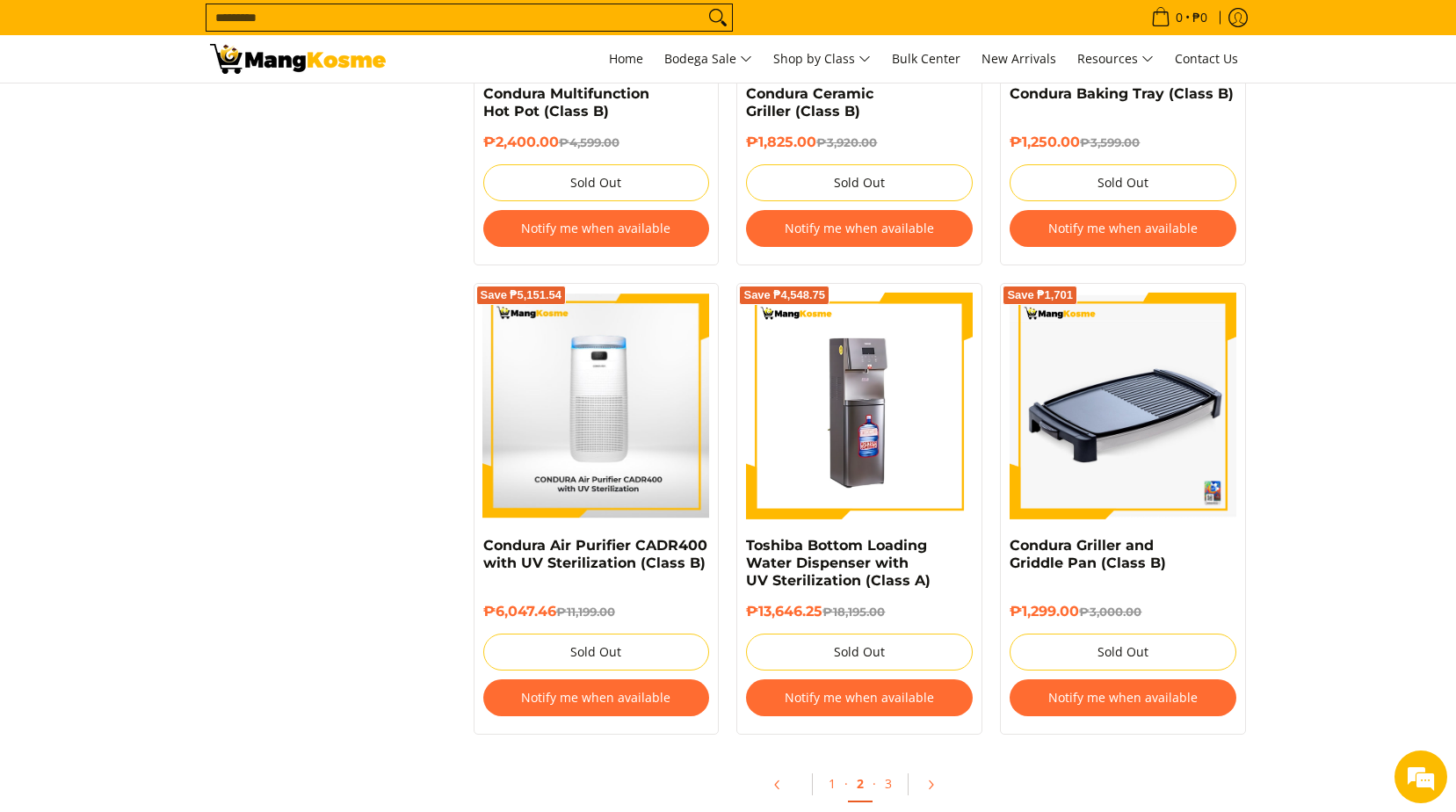
scroll to position [2988, 0]
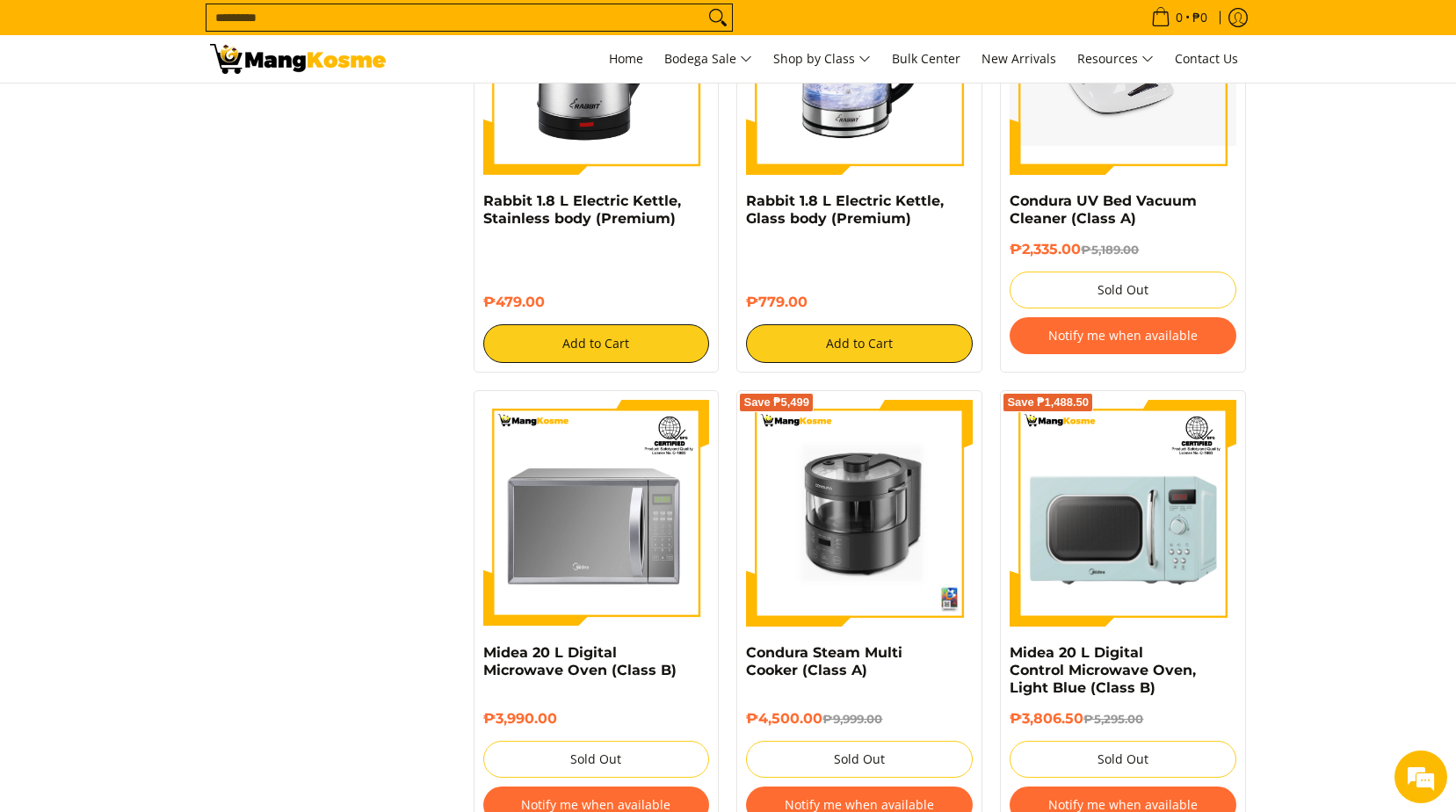
scroll to position [2689, 0]
